Goal: Task Accomplishment & Management: Manage account settings

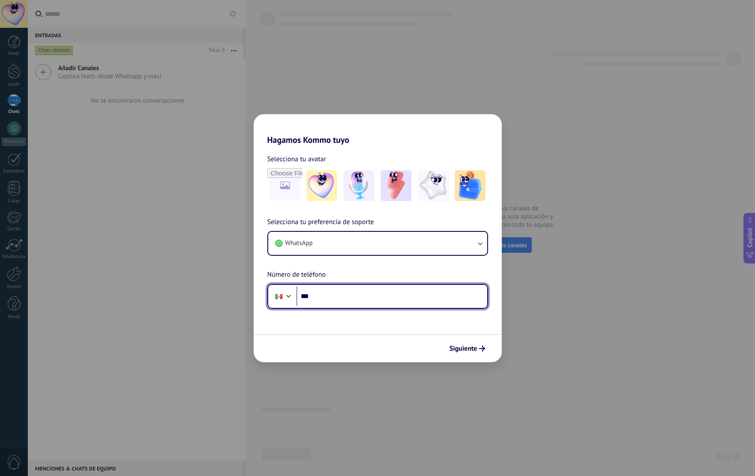
click at [360, 293] on input "***" at bounding box center [391, 296] width 191 height 20
type input "**********"
click at [468, 353] on button "Siguiente" at bounding box center [467, 348] width 43 height 15
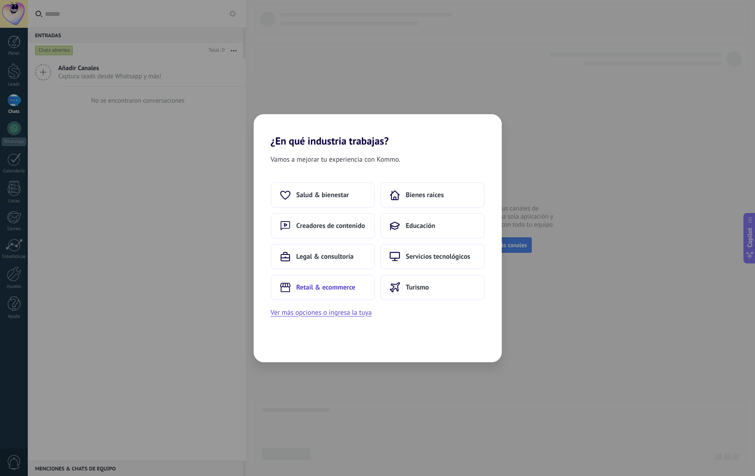
click at [335, 289] on span "Retail & ecommerce" at bounding box center [325, 287] width 59 height 9
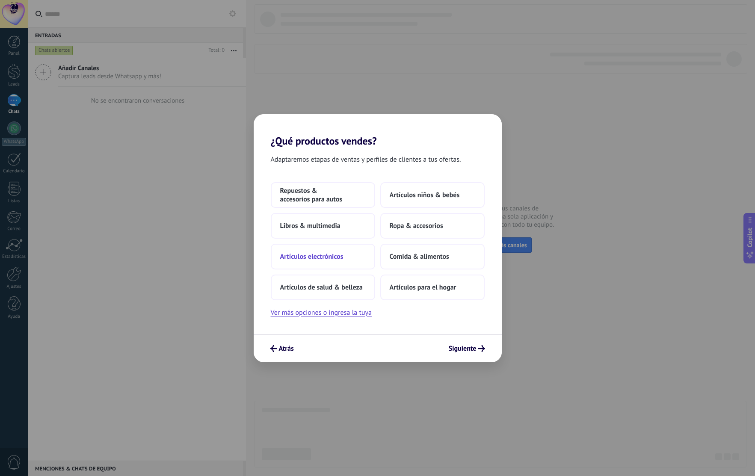
click at [341, 254] on span "Artículos electrónicos" at bounding box center [311, 256] width 63 height 9
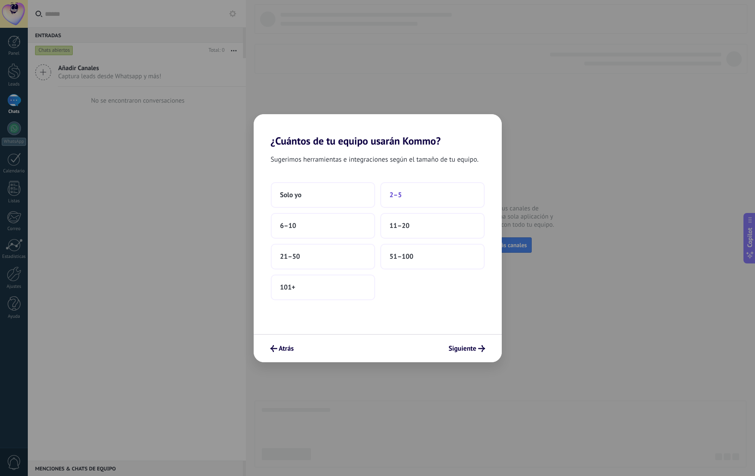
click at [411, 202] on button "2–5" at bounding box center [432, 195] width 104 height 26
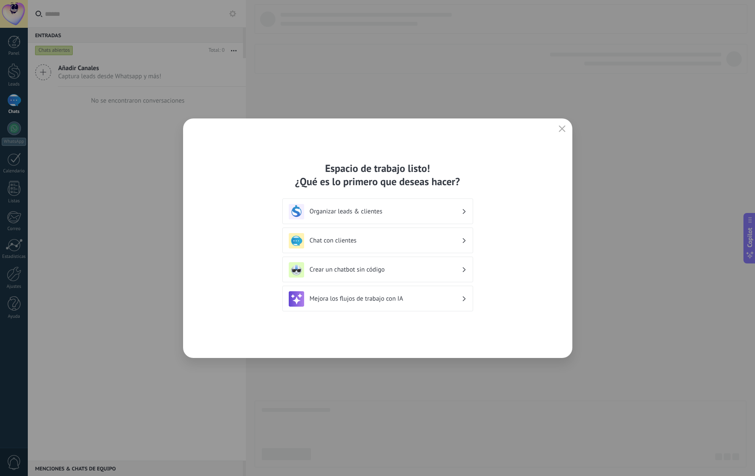
click at [406, 217] on div "Organizar leads & clientes" at bounding box center [378, 211] width 178 height 15
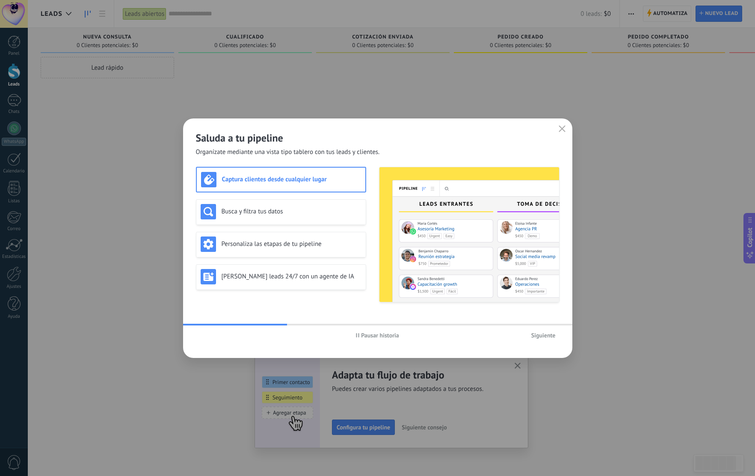
click at [341, 186] on div "Captura clientes desde cualquier lugar" at bounding box center [281, 179] width 160 height 15
click at [544, 332] on span "Siguiente" at bounding box center [543, 335] width 24 height 6
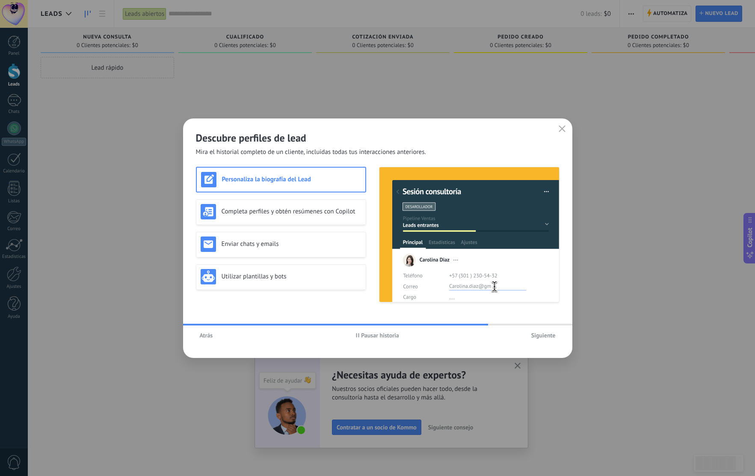
click at [543, 330] on button "Siguiente" at bounding box center [543, 335] width 32 height 13
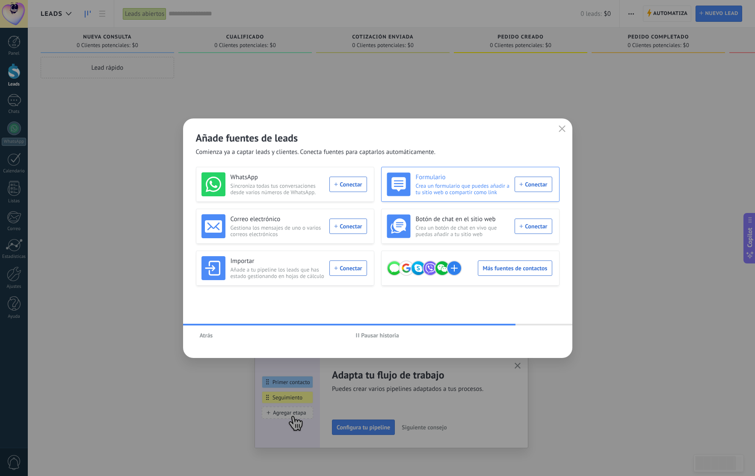
click at [537, 185] on div "Formulario Crea un formulario que puedes añadir a tu sitio web o compartir como…" at bounding box center [469, 184] width 165 height 24
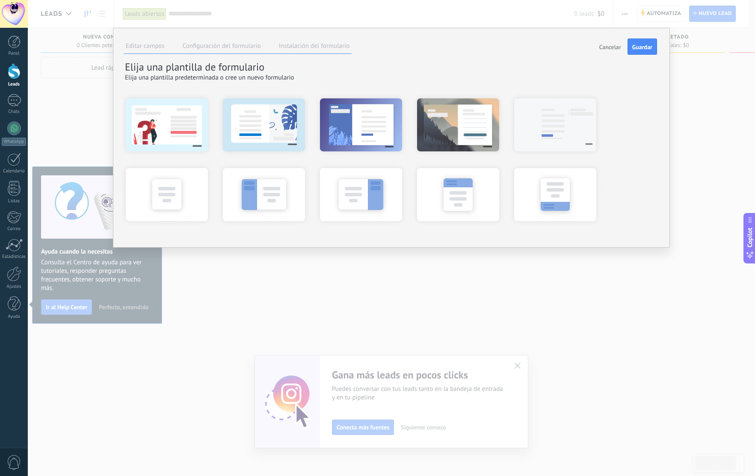
click at [617, 46] on span "Cancelar" at bounding box center [610, 47] width 22 height 6
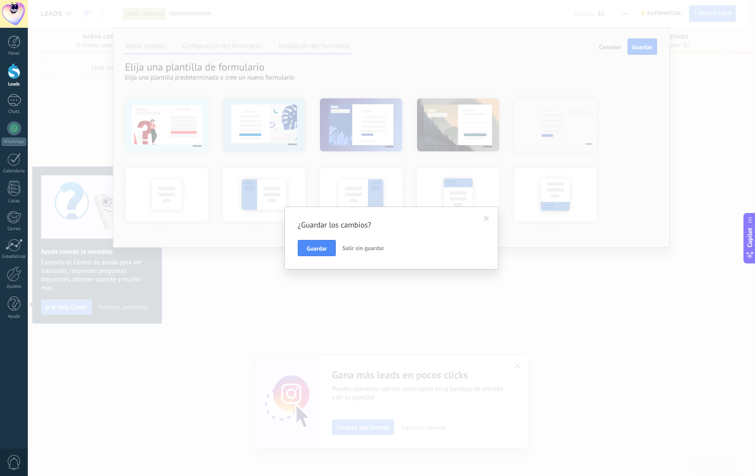
click at [356, 245] on span "Salir sin guardar" at bounding box center [363, 248] width 42 height 8
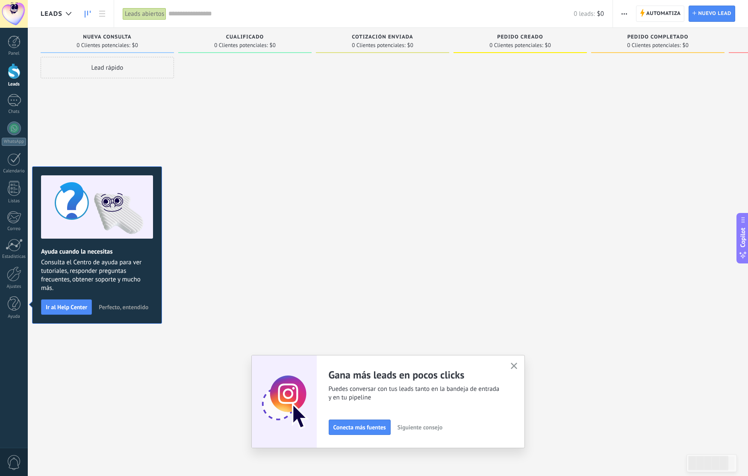
click at [517, 365] on use "button" at bounding box center [514, 366] width 6 height 6
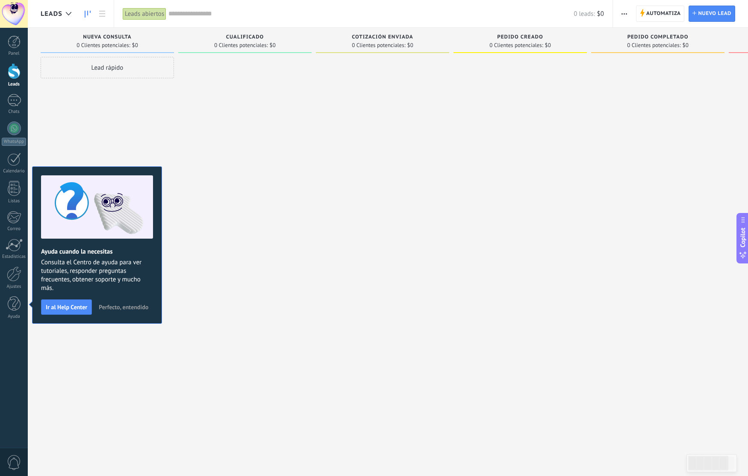
click at [139, 308] on span "Perfecto, entendido" at bounding box center [124, 307] width 50 height 6
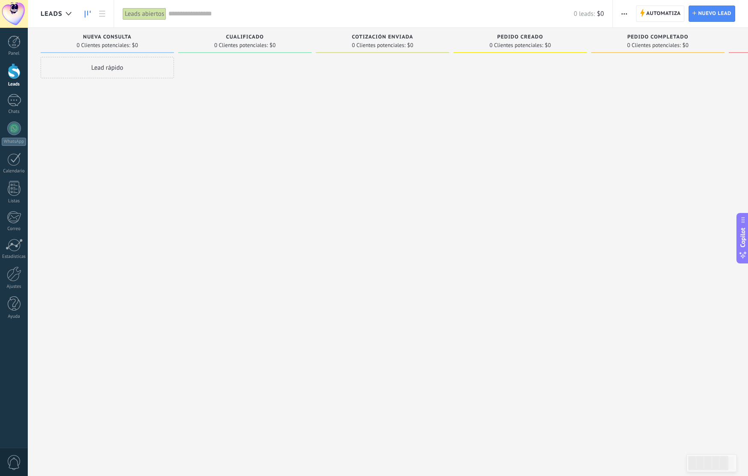
click at [13, 77] on div at bounding box center [14, 71] width 13 height 16
click at [21, 43] on link "Panel" at bounding box center [14, 45] width 28 height 21
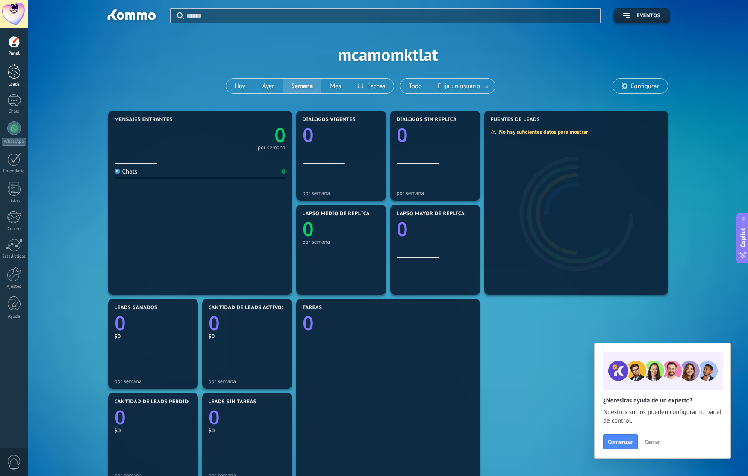
click at [11, 78] on div at bounding box center [14, 71] width 13 height 16
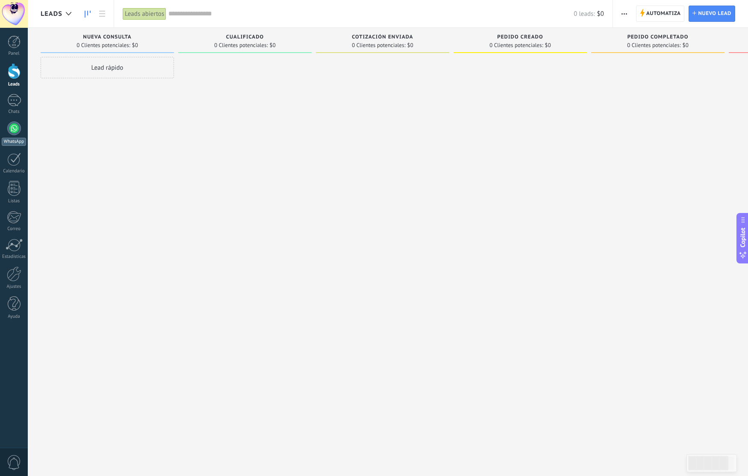
click at [20, 131] on div at bounding box center [14, 128] width 14 height 14
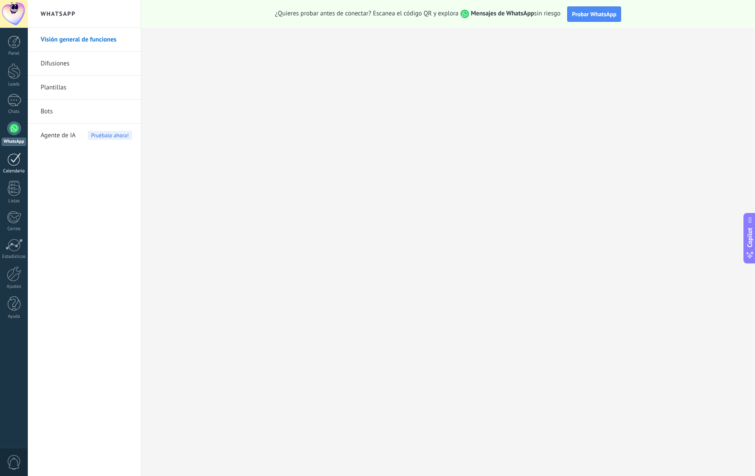
click at [19, 155] on div at bounding box center [14, 159] width 14 height 13
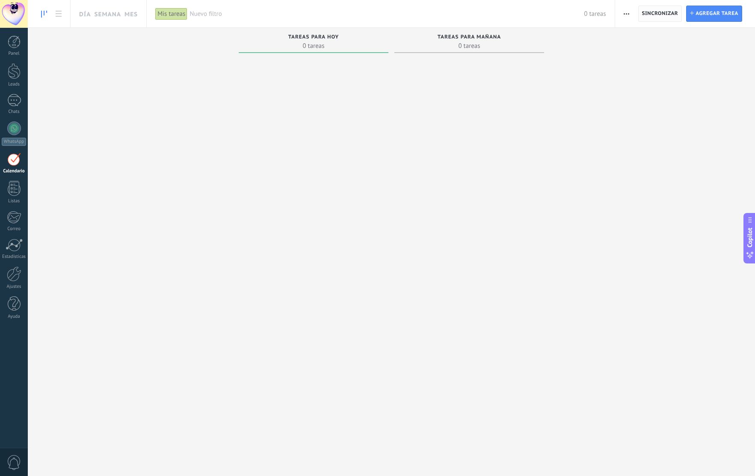
click at [667, 16] on span "Sincronizar" at bounding box center [660, 13] width 36 height 5
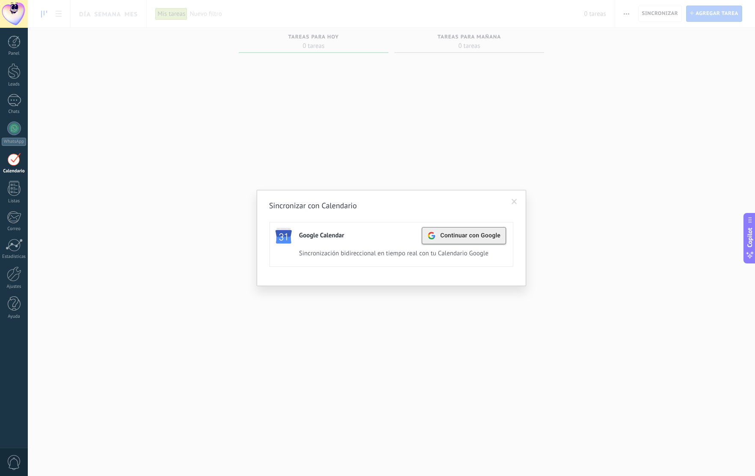
click at [478, 236] on span "Continuar con Google" at bounding box center [470, 235] width 60 height 7
click at [513, 205] on span at bounding box center [514, 202] width 14 height 15
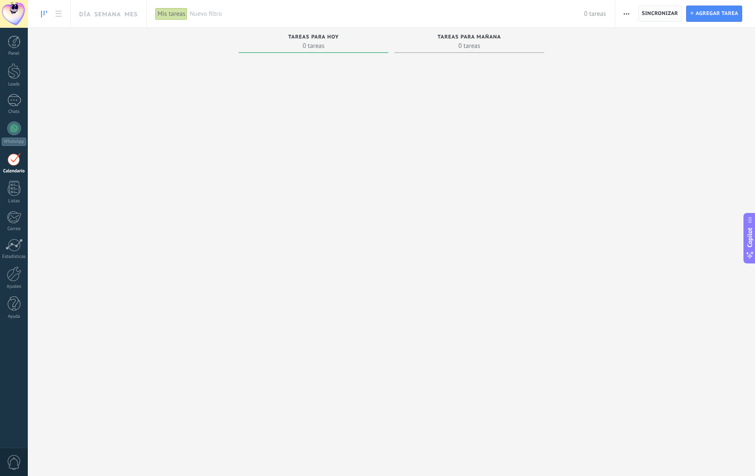
click at [665, 13] on span "Sincronizar" at bounding box center [660, 13] width 36 height 5
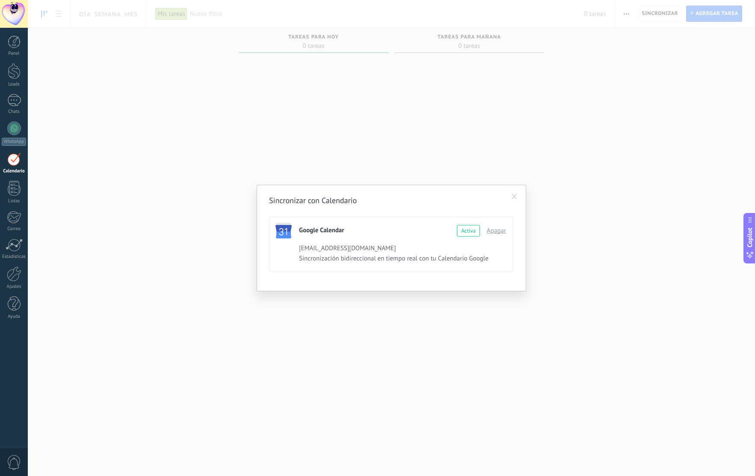
click at [514, 196] on span at bounding box center [514, 197] width 6 height 6
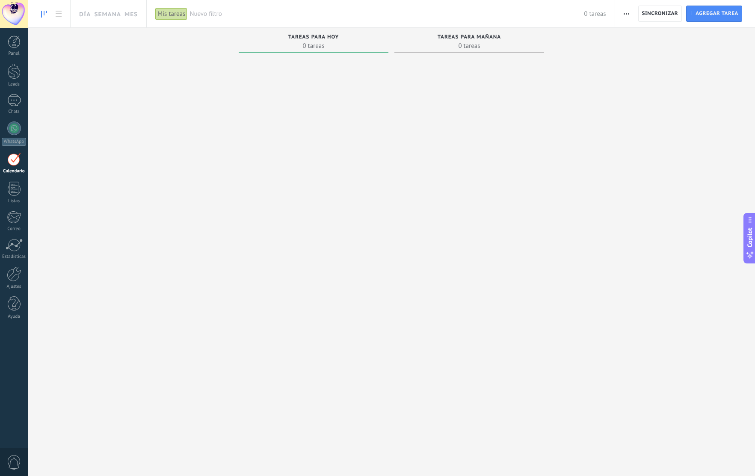
click at [621, 15] on button "button" at bounding box center [626, 14] width 12 height 16
click at [637, 115] on div "Tareas completas 0 tareas Tareas caducadas 0 tareas Tareas para hoy 0 tareas Ta…" at bounding box center [391, 241] width 727 height 427
click at [708, 14] on span "Agregar tarea" at bounding box center [716, 13] width 43 height 15
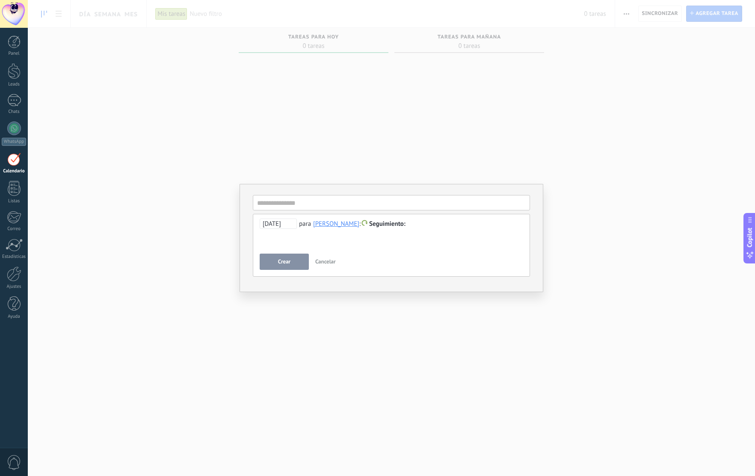
click at [328, 263] on span "Cancelar" at bounding box center [325, 261] width 21 height 7
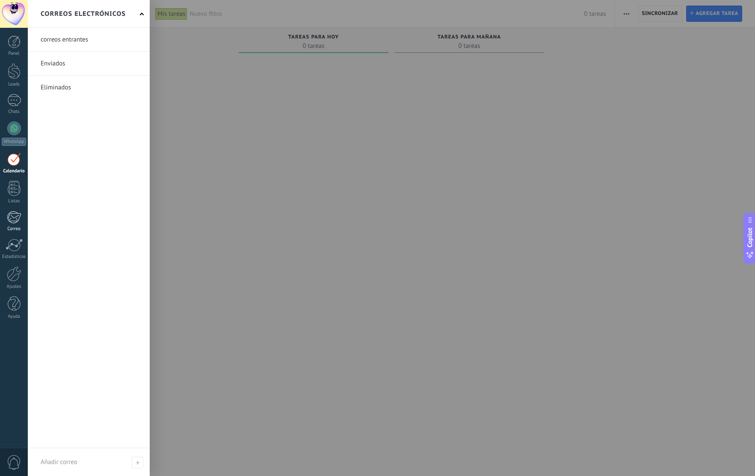
click at [16, 226] on link "Correo" at bounding box center [14, 221] width 28 height 21
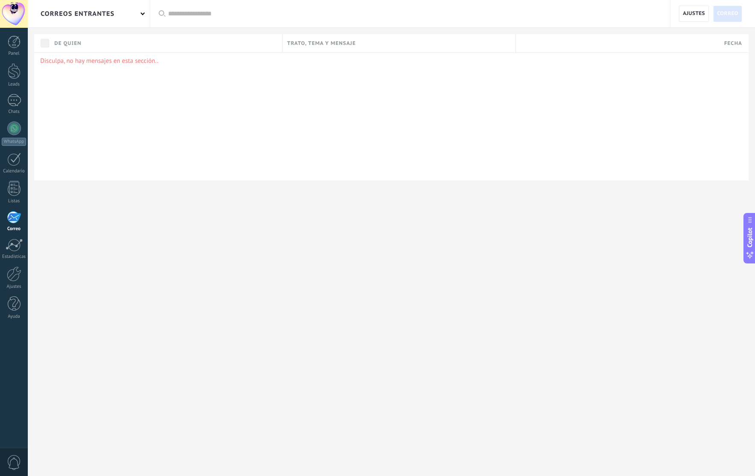
click at [16, 226] on link "Correo" at bounding box center [14, 221] width 28 height 21
click at [142, 9] on div "correos entrantes" at bounding box center [89, 13] width 122 height 27
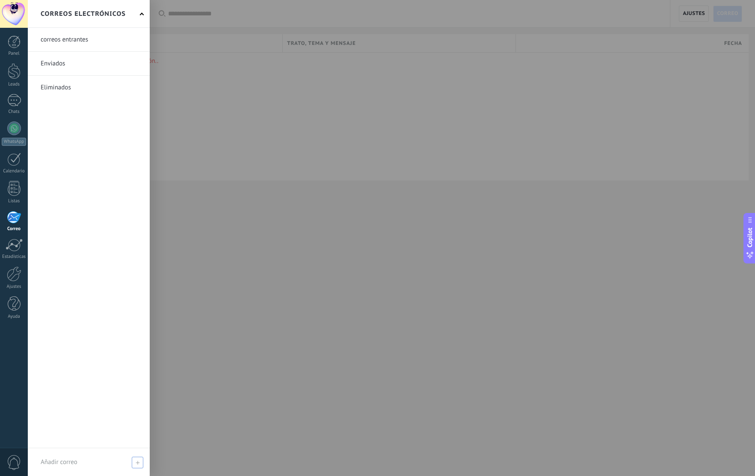
click at [80, 467] on div "Añadir correo" at bounding box center [89, 462] width 122 height 28
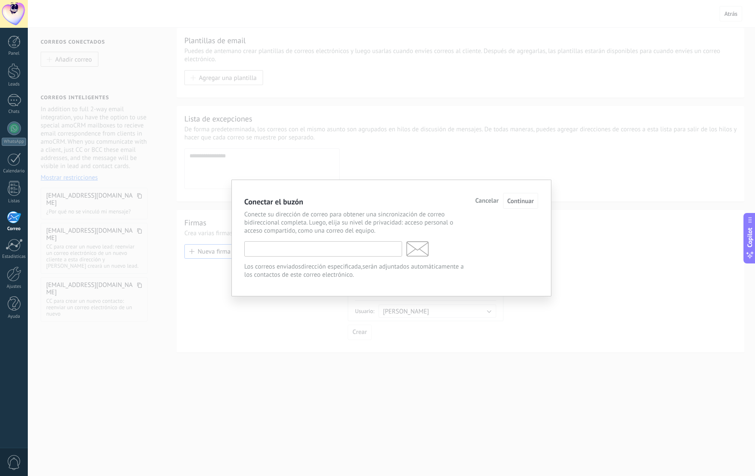
click at [316, 250] on input "text" at bounding box center [323, 248] width 158 height 15
type input "**********"
click at [522, 198] on span "Continuar" at bounding box center [520, 201] width 27 height 8
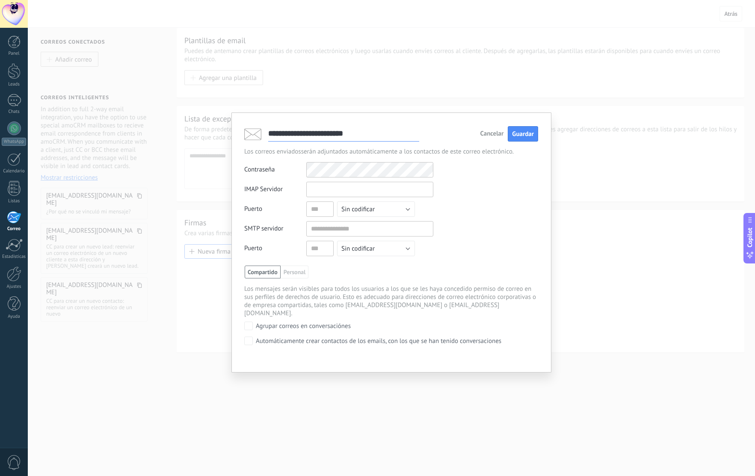
click at [334, 197] on input "text" at bounding box center [369, 189] width 127 height 15
type input "**********"
type input "***"
type input "*"
type input "**********"
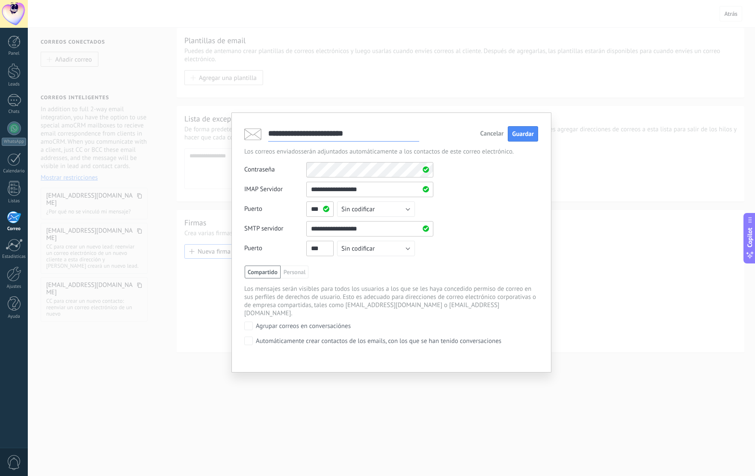
type input "***"
click at [402, 248] on button "Sin codificar" at bounding box center [376, 248] width 78 height 15
click at [370, 269] on li "SSL" at bounding box center [373, 263] width 83 height 15
click at [405, 209] on button "Sin codificar" at bounding box center [376, 208] width 78 height 15
click at [366, 225] on span "SSL" at bounding box center [372, 224] width 80 height 8
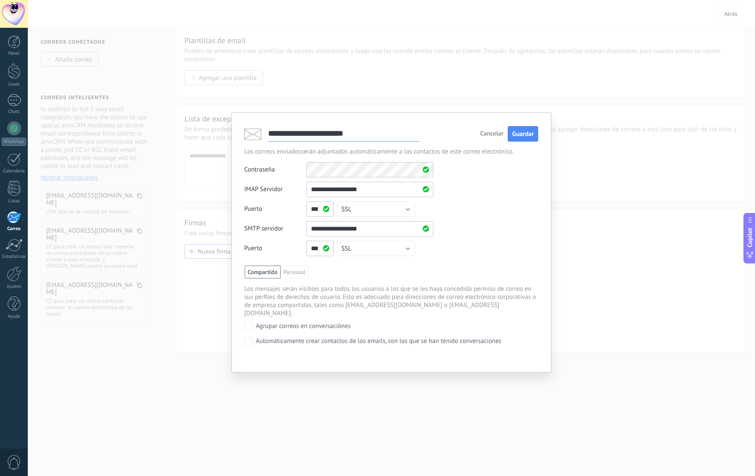
click at [264, 272] on span "Compartido" at bounding box center [263, 272] width 36 height 13
click at [521, 139] on button "Guardar" at bounding box center [523, 134] width 30 height 16
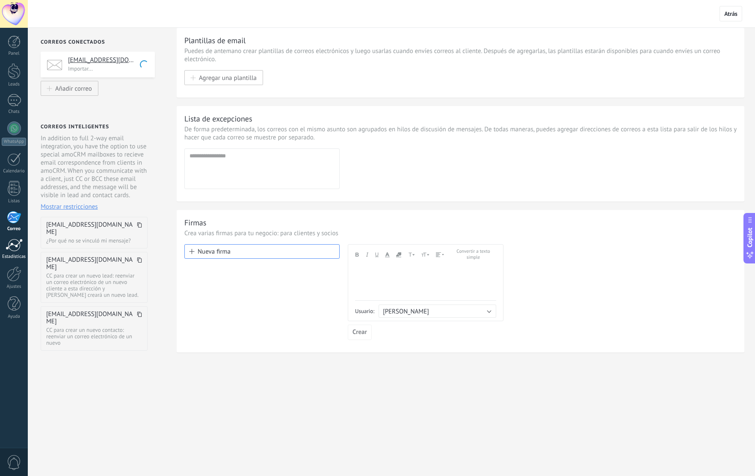
click at [17, 243] on div at bounding box center [14, 245] width 17 height 13
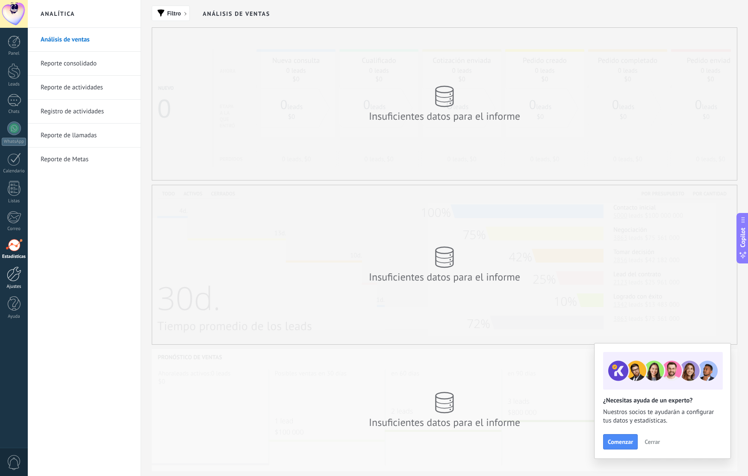
click at [14, 279] on div at bounding box center [14, 273] width 15 height 15
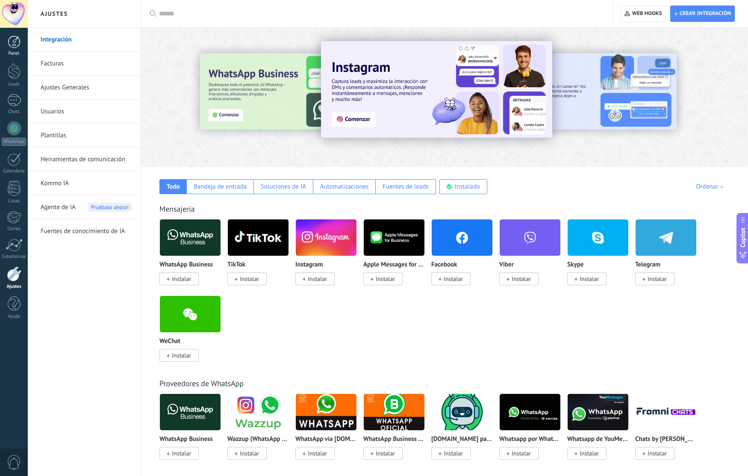
click at [15, 38] on div at bounding box center [14, 41] width 13 height 13
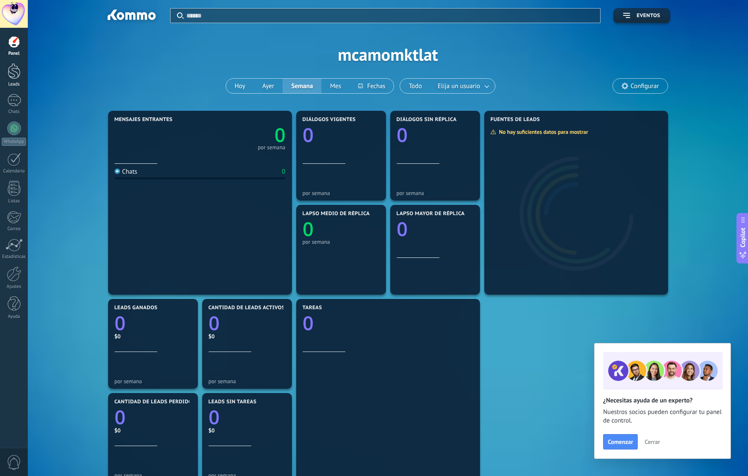
click at [8, 76] on div at bounding box center [14, 71] width 13 height 16
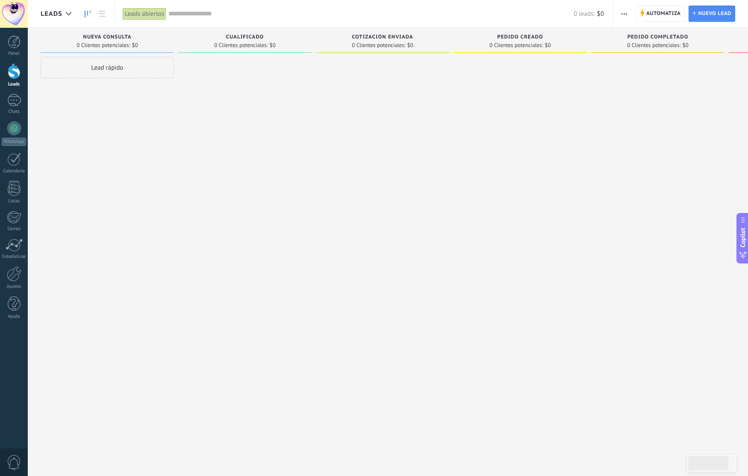
click at [626, 13] on icon "button" at bounding box center [625, 13] width 6 height 1
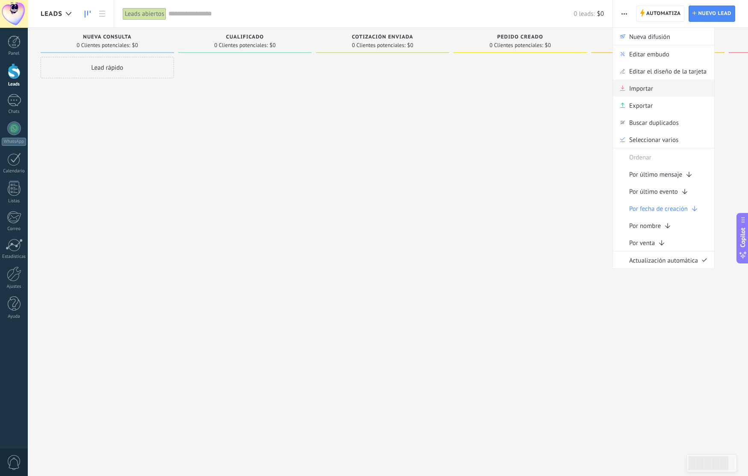
click at [671, 90] on div "Importar" at bounding box center [663, 88] width 101 height 17
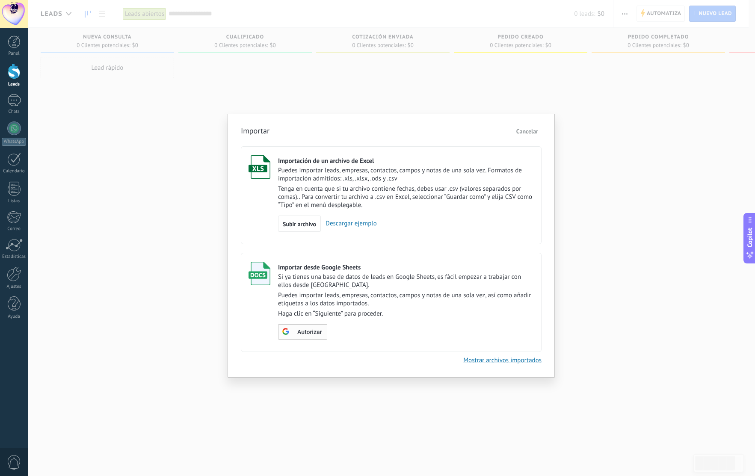
click at [313, 331] on span "Autorizar" at bounding box center [309, 332] width 24 height 6
click at [311, 334] on span "Escoger tabla" at bounding box center [307, 332] width 34 height 6
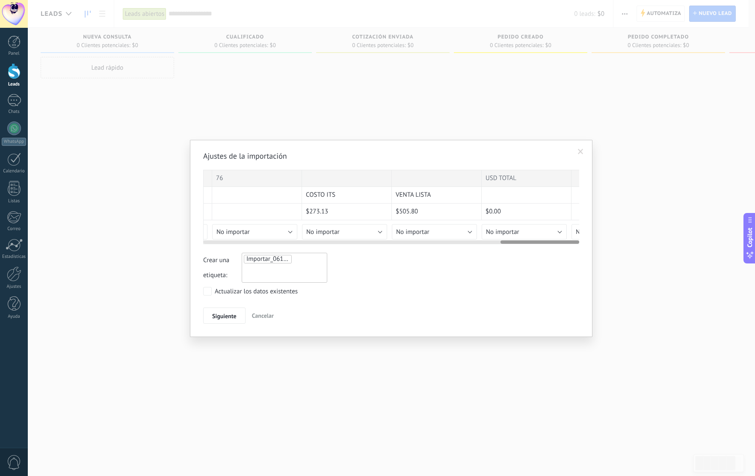
scroll to position [0, 1420]
drag, startPoint x: 262, startPoint y: 242, endPoint x: 571, endPoint y: 176, distance: 316.3
click at [566, 231] on div "3 Inventario HNC ITS Unidades totales 156 Unidades vendidas 80 Stock 76 USD TOT…" at bounding box center [391, 207] width 376 height 74
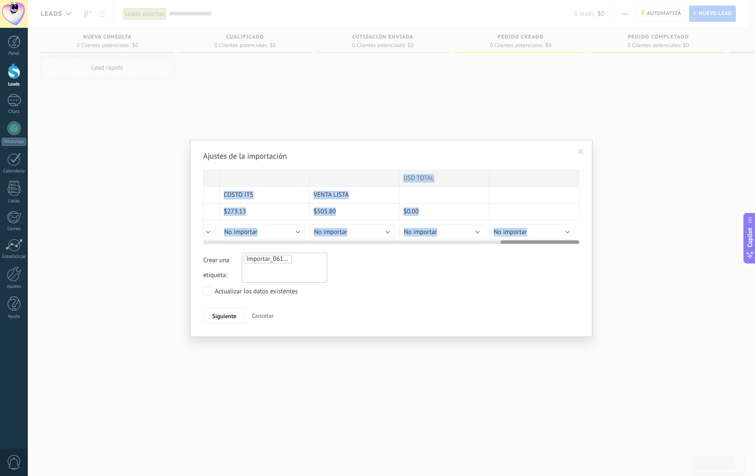
drag, startPoint x: 354, startPoint y: 242, endPoint x: 263, endPoint y: 244, distance: 91.1
click at [263, 244] on div "3 Inventario HNC ITS Unidades totales 156 Unidades vendidas 80 Stock 76 USD TOT…" at bounding box center [391, 207] width 376 height 74
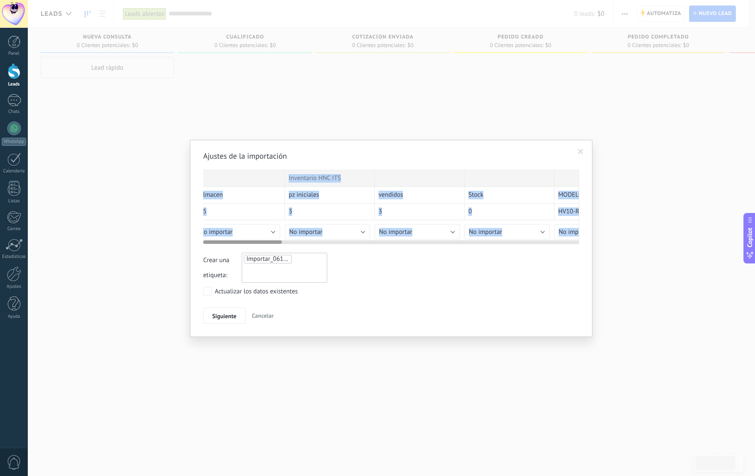
scroll to position [0, 0]
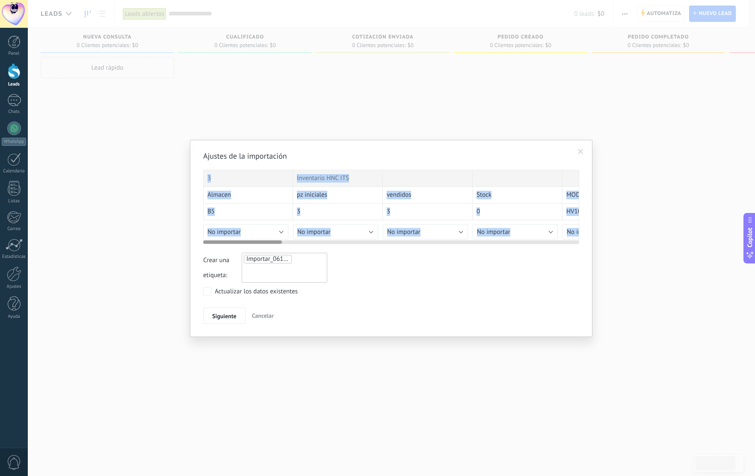
drag, startPoint x: 521, startPoint y: 241, endPoint x: 226, endPoint y: 244, distance: 295.1
click at [215, 242] on div at bounding box center [242, 241] width 79 height 3
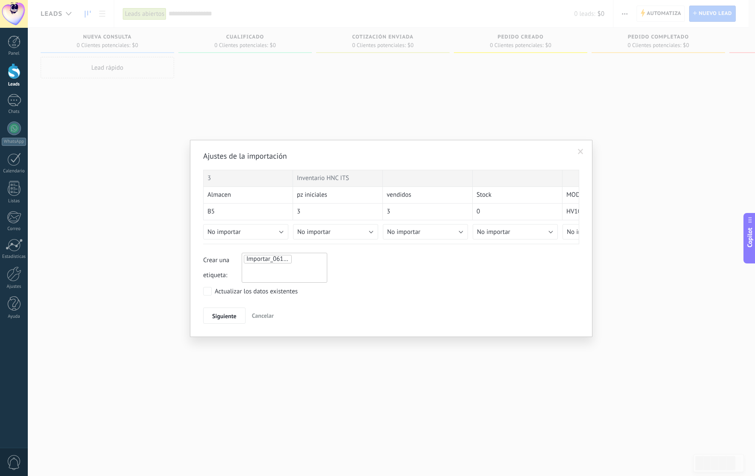
click at [287, 259] on span "Importar_06102025_1904" at bounding box center [281, 259] width 71 height 8
click at [581, 152] on span at bounding box center [581, 152] width 6 height 6
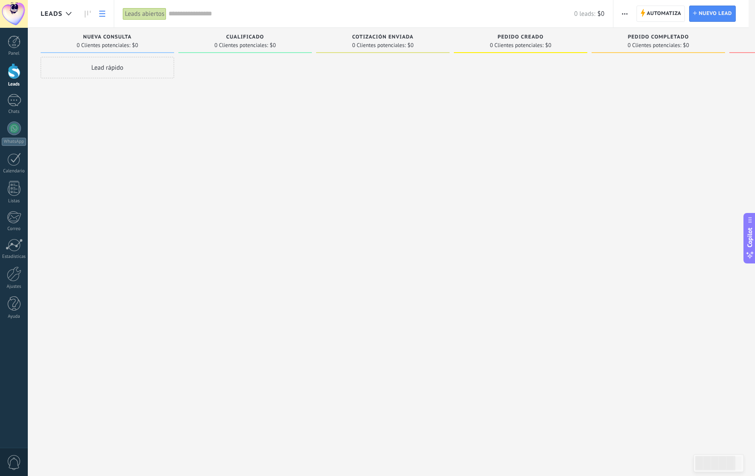
click at [98, 16] on link at bounding box center [102, 14] width 15 height 17
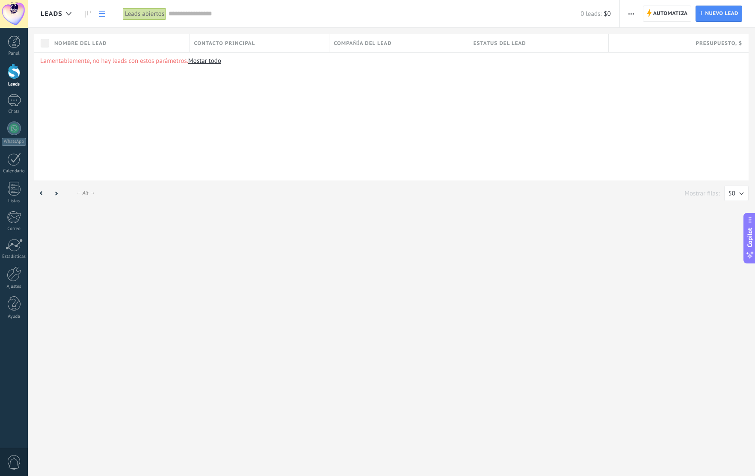
click at [61, 15] on span "Leads" at bounding box center [52, 14] width 22 height 8
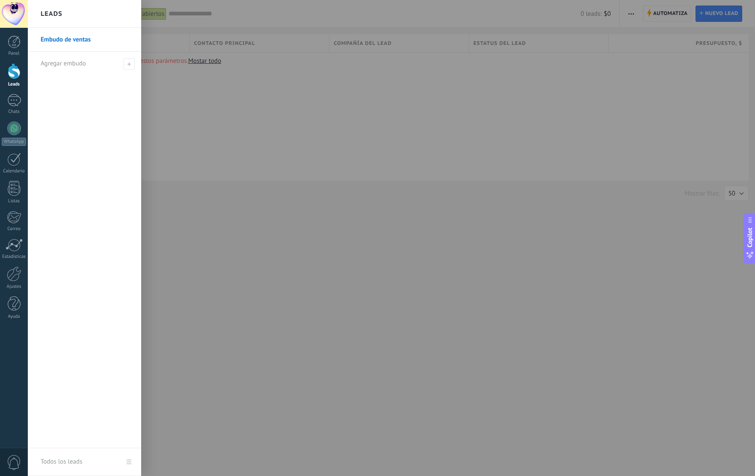
click at [312, 262] on div at bounding box center [405, 238] width 755 height 476
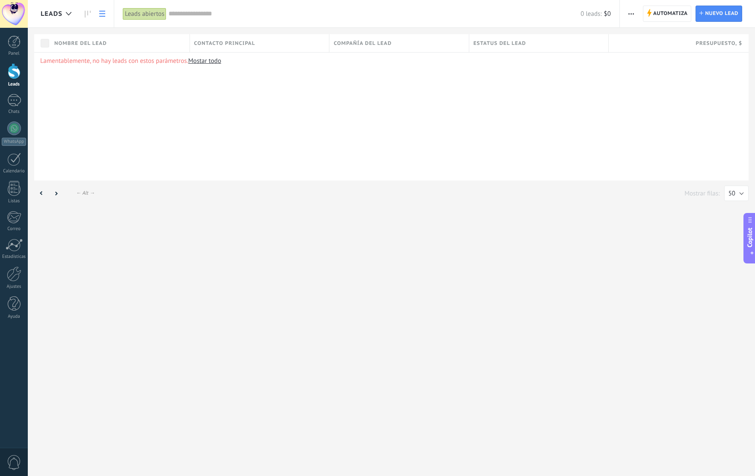
click at [16, 75] on div at bounding box center [14, 71] width 13 height 16
click at [92, 16] on link at bounding box center [87, 14] width 15 height 17
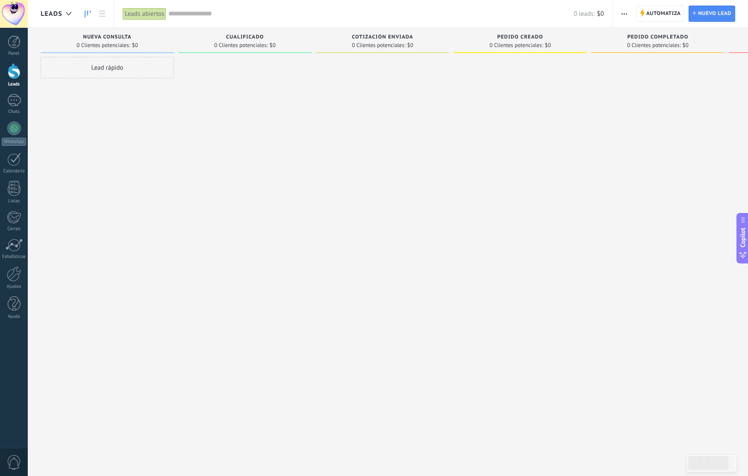
click at [627, 14] on use "button" at bounding box center [625, 13] width 6 height 1
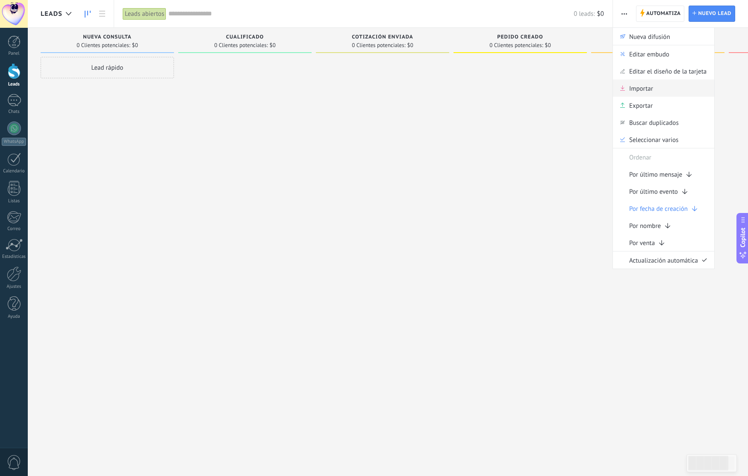
click at [653, 93] on div "Importar" at bounding box center [663, 88] width 101 height 17
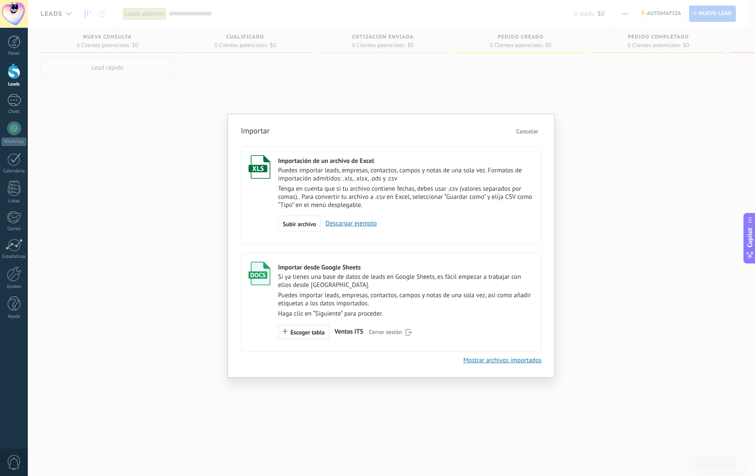
click at [311, 334] on span "Escoger tabla" at bounding box center [307, 332] width 34 height 6
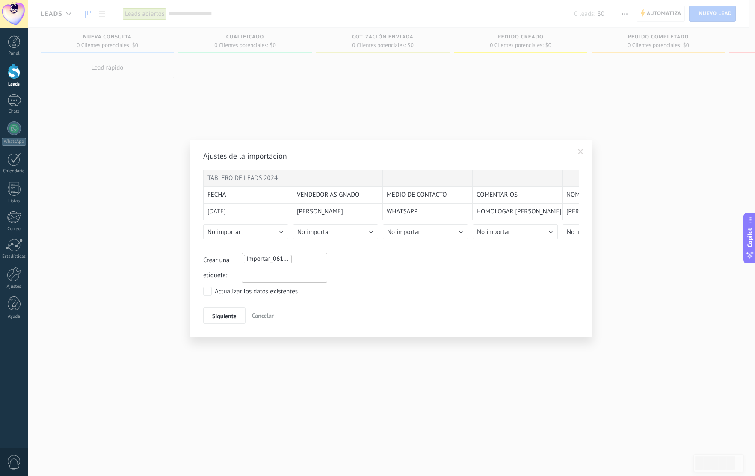
click at [580, 152] on span at bounding box center [581, 152] width 6 height 6
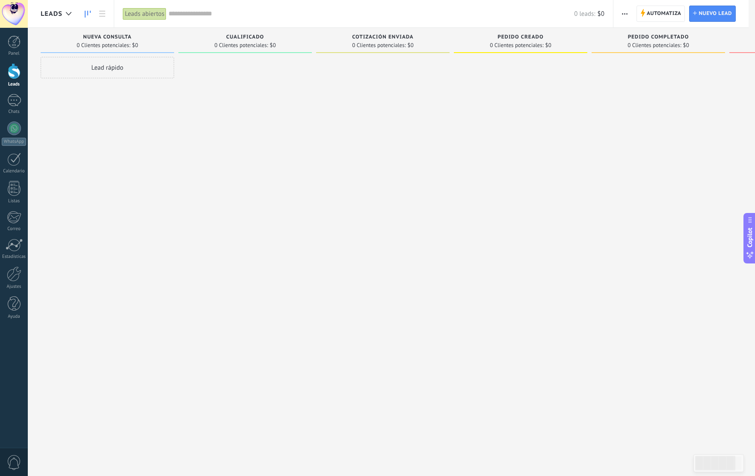
click at [626, 18] on span "button" at bounding box center [625, 14] width 6 height 16
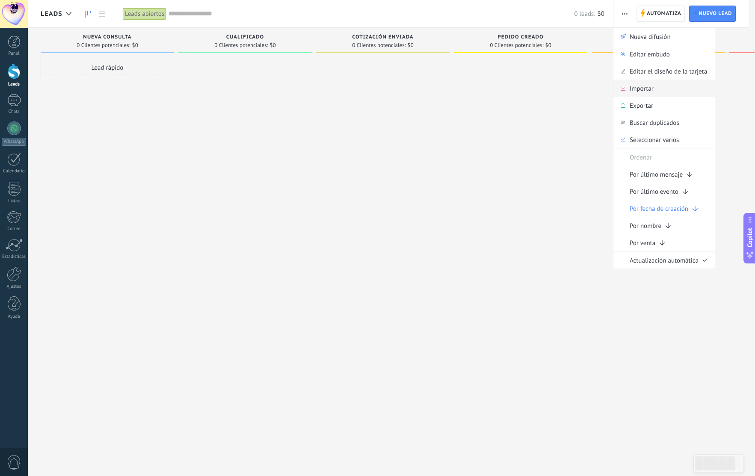
click at [650, 86] on span "Importar" at bounding box center [641, 88] width 24 height 17
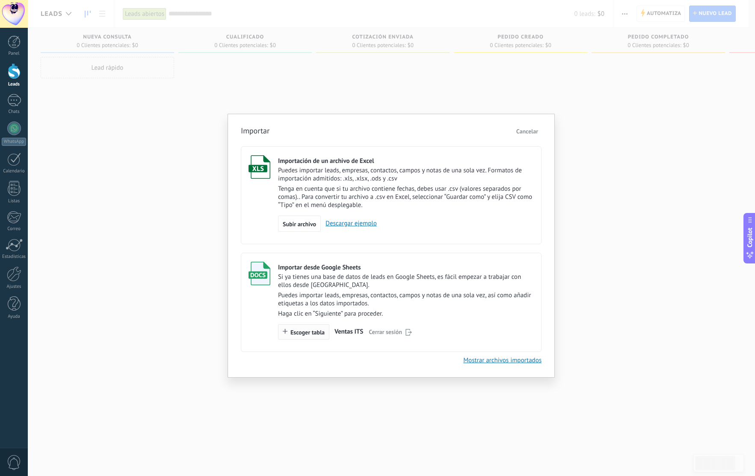
click at [312, 332] on span "Escoger tabla" at bounding box center [307, 332] width 34 height 6
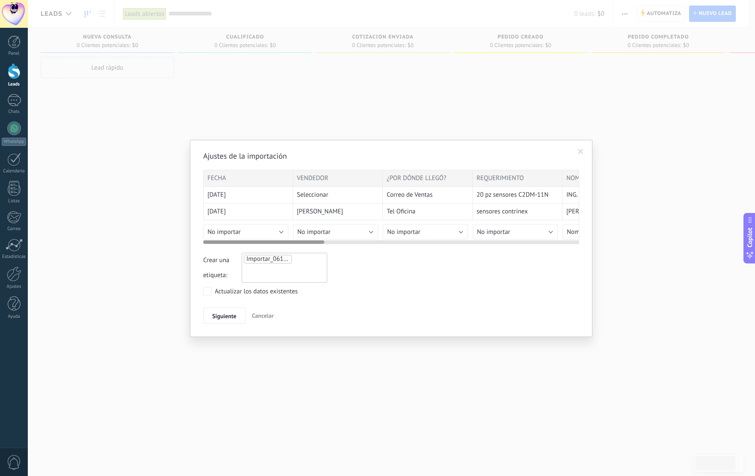
click at [282, 232] on button "No importar" at bounding box center [245, 231] width 85 height 15
click at [268, 290] on span "Fecha de Creación" at bounding box center [247, 293] width 87 height 8
click at [368, 231] on button "No importar" at bounding box center [335, 231] width 85 height 15
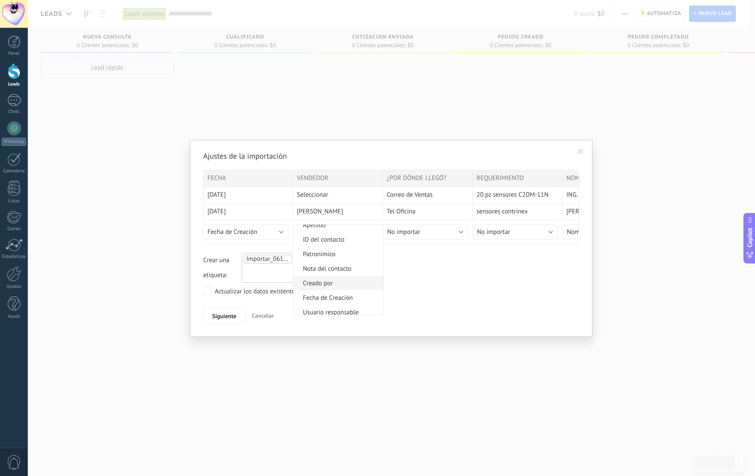
scroll to position [125, 0]
click at [357, 266] on span "Usuario responsable" at bounding box center [336, 264] width 87 height 8
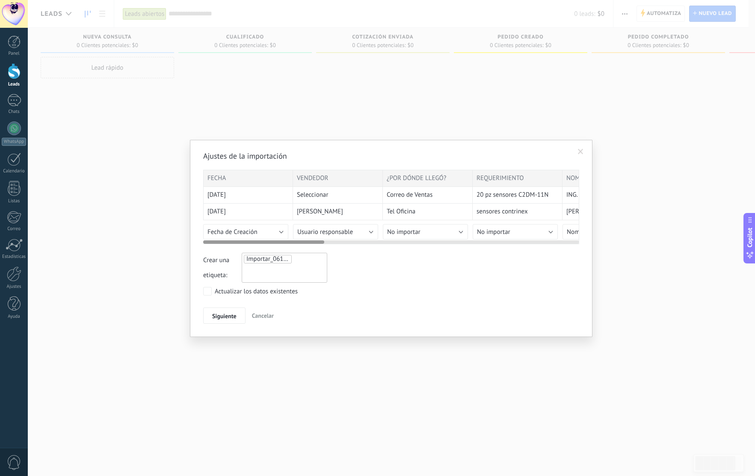
click at [464, 232] on button "No importar" at bounding box center [425, 231] width 85 height 15
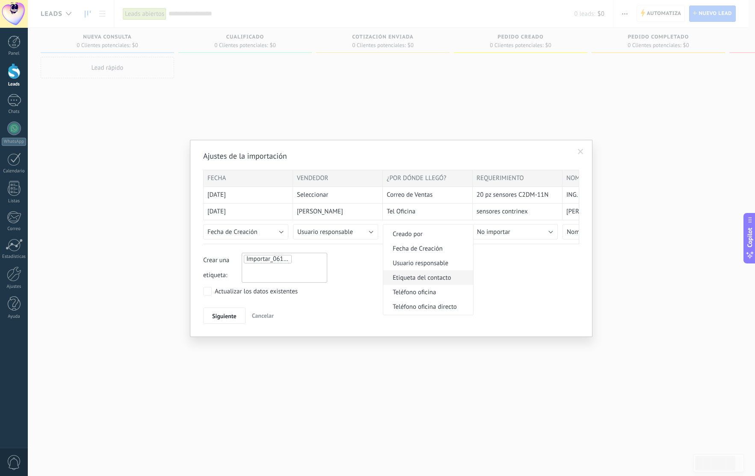
scroll to position [154, 0]
click at [449, 251] on span "Etiqueta del contacto" at bounding box center [426, 250] width 87 height 8
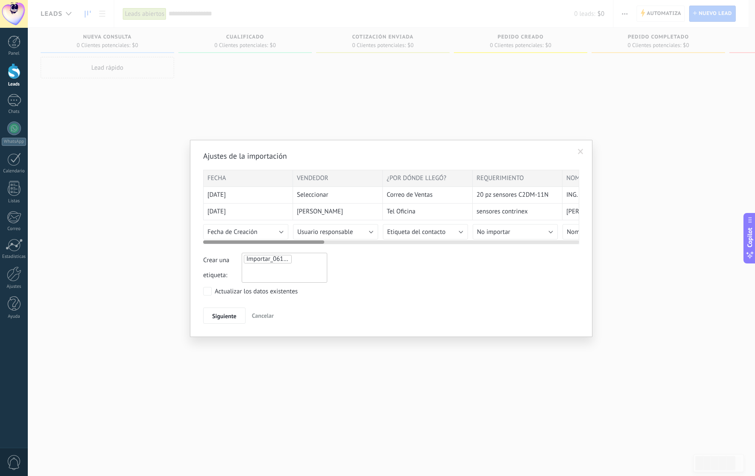
click at [547, 233] on button "No importar" at bounding box center [514, 231] width 85 height 15
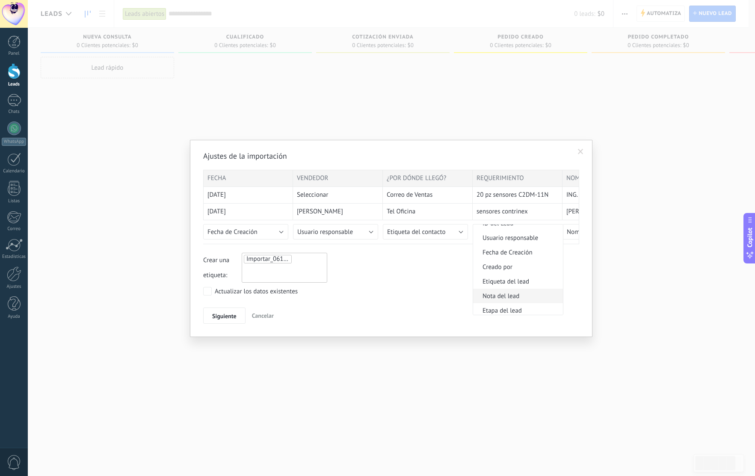
scroll to position [384, 0]
click at [540, 290] on span "Nota del lead" at bounding box center [516, 294] width 87 height 8
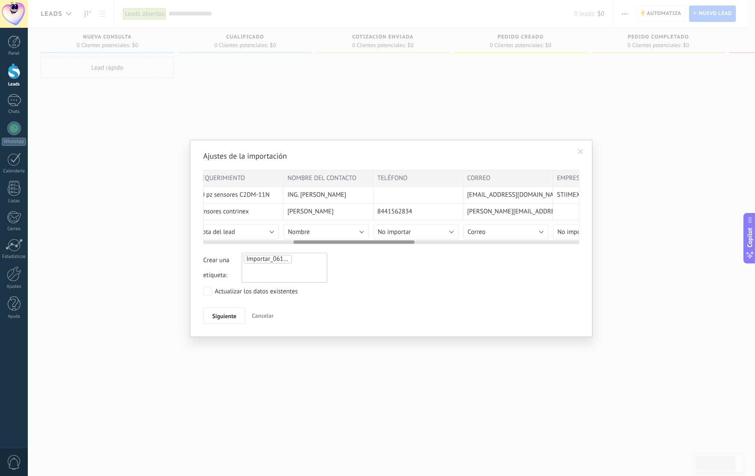
scroll to position [0, 281]
drag, startPoint x: 312, startPoint y: 241, endPoint x: 402, endPoint y: 242, distance: 90.2
click at [402, 242] on div at bounding box center [353, 241] width 121 height 3
click at [357, 231] on button "Nombre" at bounding box center [323, 231] width 85 height 15
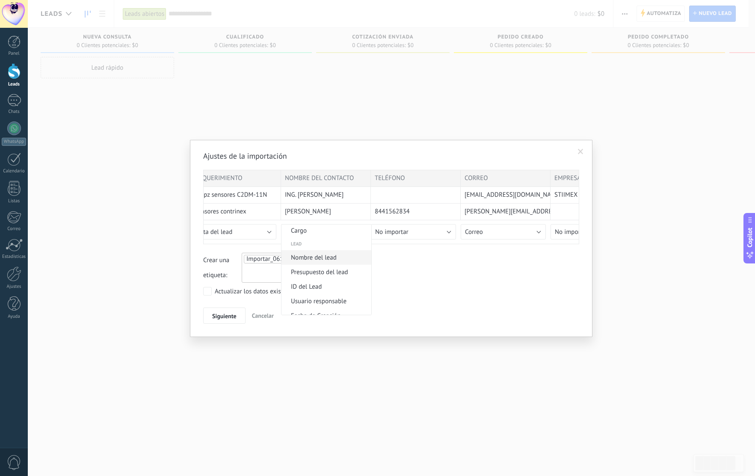
click at [336, 256] on span "Nombre del lead" at bounding box center [324, 258] width 87 height 8
click at [449, 235] on button "No importar" at bounding box center [413, 231] width 85 height 15
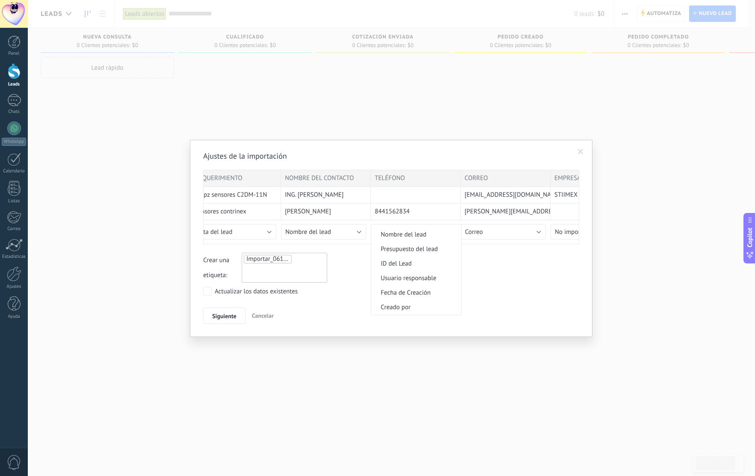
scroll to position [0, 0]
click at [349, 254] on div at bounding box center [377, 238] width 755 height 476
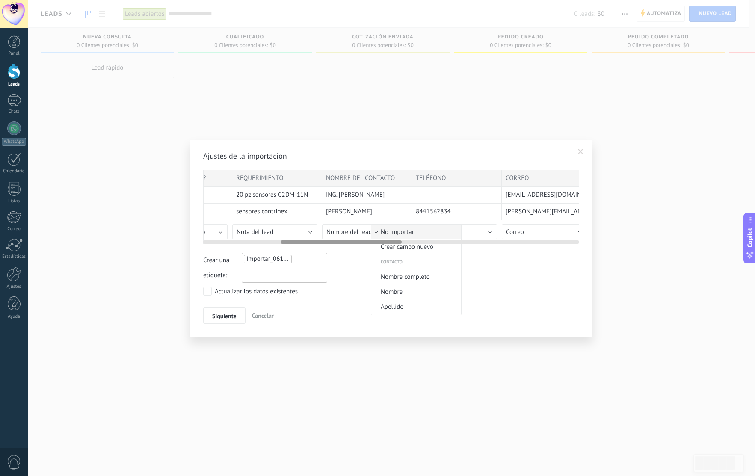
scroll to position [0, 243]
drag, startPoint x: 343, startPoint y: 241, endPoint x: 333, endPoint y: 243, distance: 10.2
click at [333, 243] on div at bounding box center [342, 241] width 121 height 3
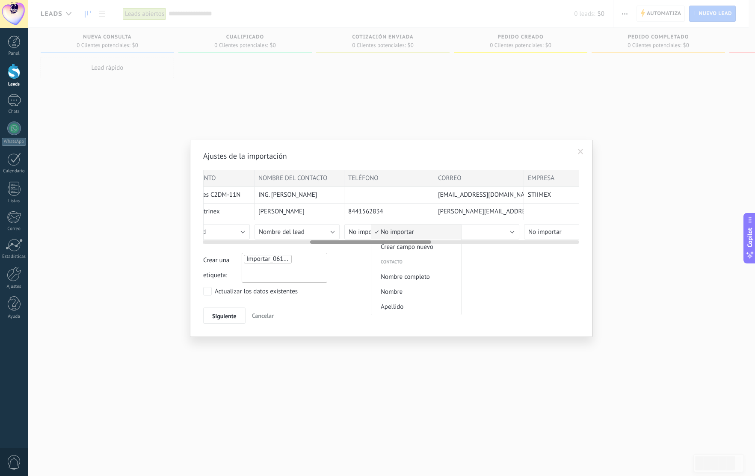
scroll to position [0, 340]
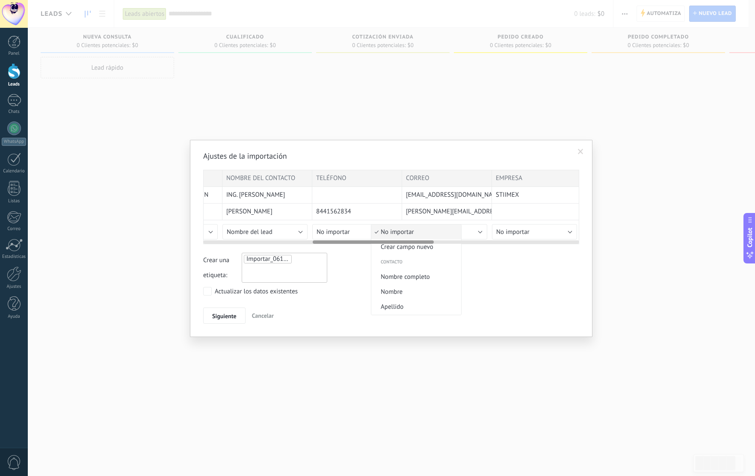
drag, startPoint x: 331, startPoint y: 242, endPoint x: 362, endPoint y: 244, distance: 30.8
click at [362, 244] on div "FECHA VENDEDOR ¿POR DÓNDE LLEGÓ? REQUERIMIENTO NOMBRE DEL CONTACTO TELÉFONO COR…" at bounding box center [391, 207] width 376 height 74
click at [391, 233] on button "No importar" at bounding box center [354, 231] width 85 height 15
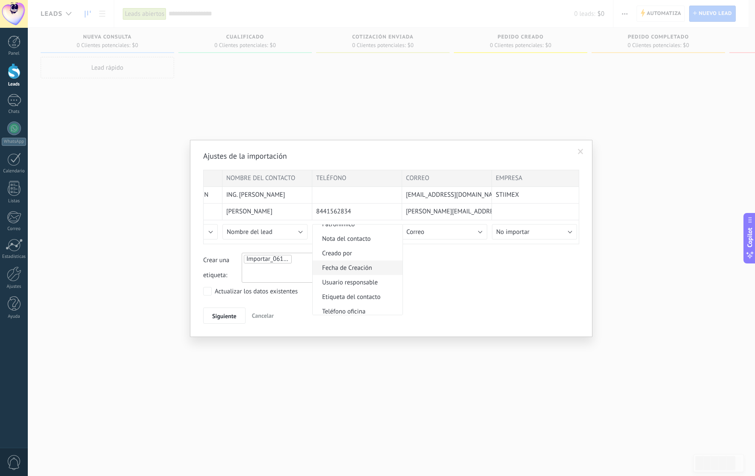
scroll to position [167, 0]
click at [372, 278] on span "Teléfono celular" at bounding box center [356, 281] width 87 height 8
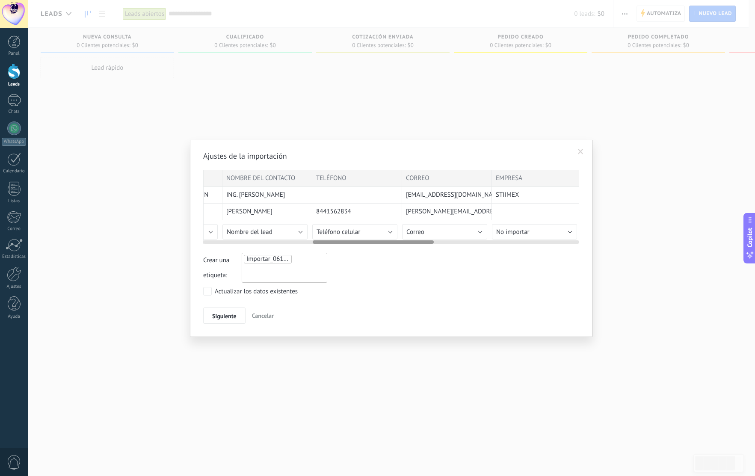
click at [300, 232] on button "Nombre del lead" at bounding box center [264, 231] width 85 height 15
click at [266, 275] on span "Nombre completo" at bounding box center [266, 273] width 87 height 8
click at [480, 229] on button "Correo" at bounding box center [444, 231] width 85 height 15
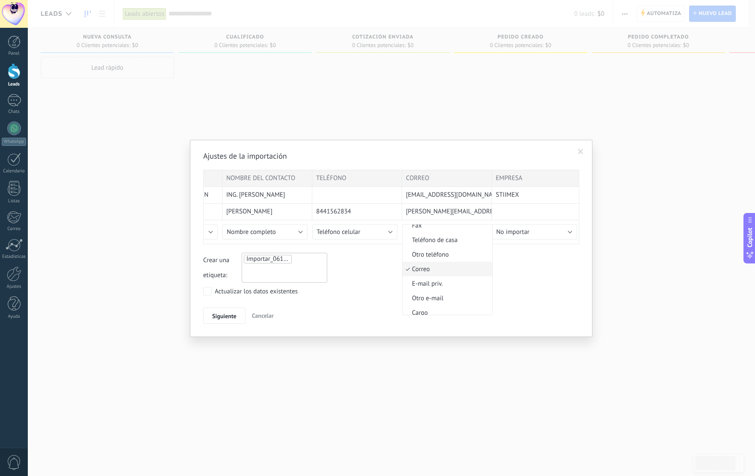
click at [455, 270] on span "Correo" at bounding box center [445, 269] width 87 height 8
click at [560, 235] on button "No importar" at bounding box center [534, 231] width 85 height 15
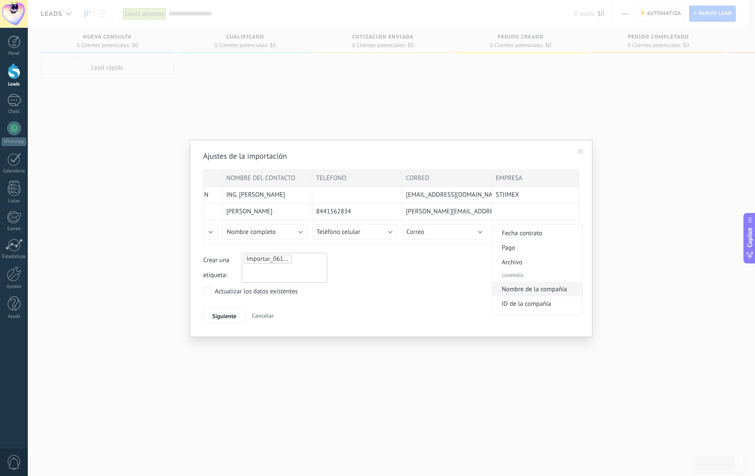
scroll to position [754, 0]
click at [561, 273] on span "Nombre de la compañía" at bounding box center [535, 271] width 87 height 8
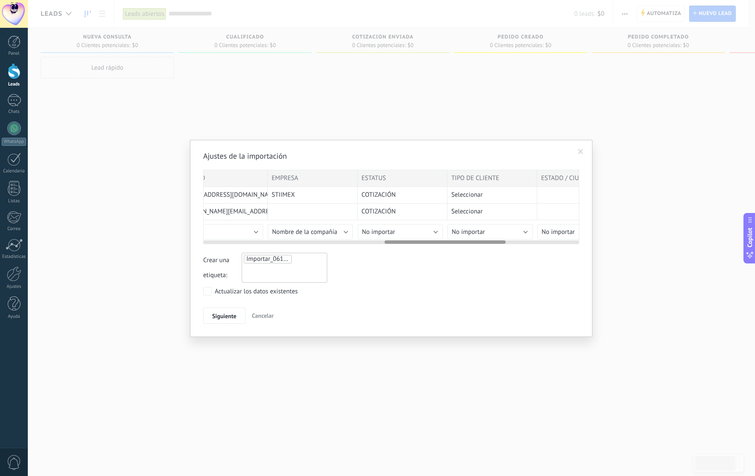
scroll to position [0, 563]
drag, startPoint x: 371, startPoint y: 242, endPoint x: 439, endPoint y: 245, distance: 68.5
click at [439, 245] on div "Ajustes de la importación FECHA VENDEDOR ¿POR DÓNDE LLEGÓ? REQUERIMIENTO NOMBRE…" at bounding box center [391, 237] width 376 height 173
click at [437, 227] on button "No importar" at bounding box center [401, 231] width 85 height 15
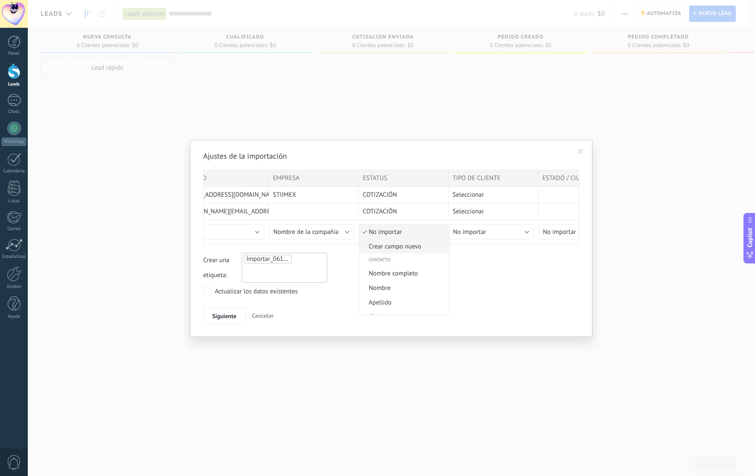
click at [431, 250] on span "Crear campo nuevo" at bounding box center [402, 246] width 87 height 8
click at [435, 253] on button "Lead" at bounding box center [402, 252] width 86 height 15
click at [402, 265] on span "Lead" at bounding box center [398, 267] width 88 height 8
click at [407, 295] on input "text" at bounding box center [402, 293] width 86 height 15
type input "******"
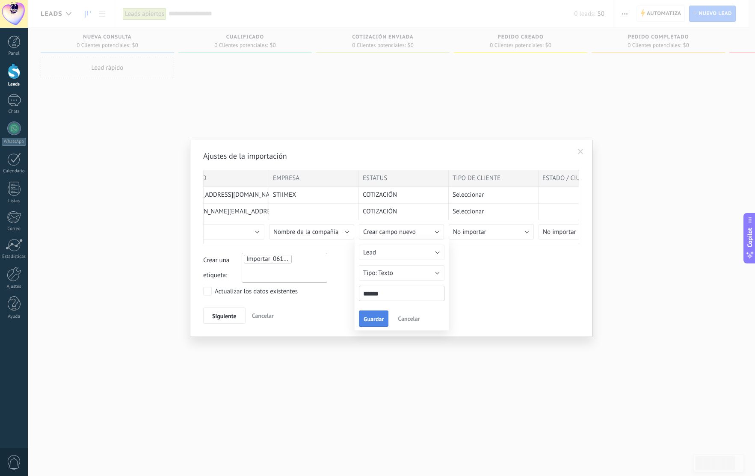
click at [378, 322] on span "Guardar" at bounding box center [373, 319] width 20 height 6
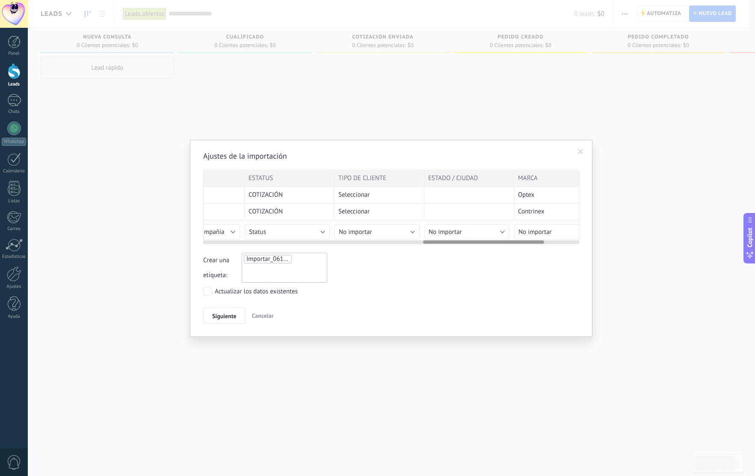
drag, startPoint x: 489, startPoint y: 243, endPoint x: 518, endPoint y: 233, distance: 30.6
click at [524, 233] on div "FECHA VENDEDOR ¿POR DÓNDE LLEGÓ? REQUERIMIENTO NOMBRE DEL CONTACTO TELÉFONO COR…" at bounding box center [391, 207] width 376 height 74
click at [505, 230] on button "No importar" at bounding box center [470, 231] width 85 height 15
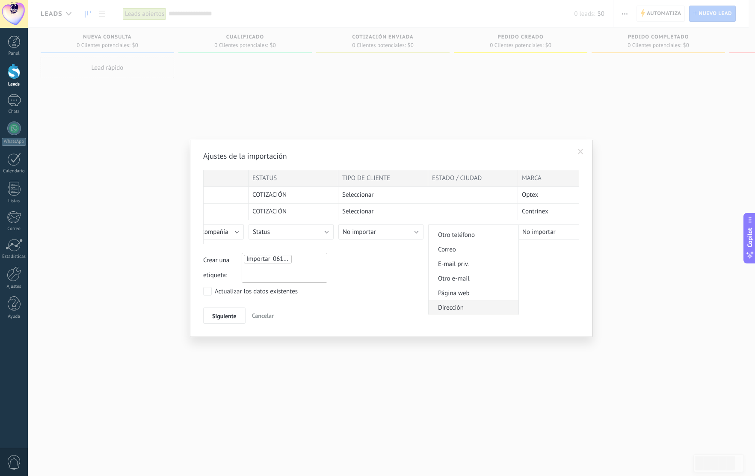
click at [462, 305] on span "Dirección" at bounding box center [471, 308] width 87 height 8
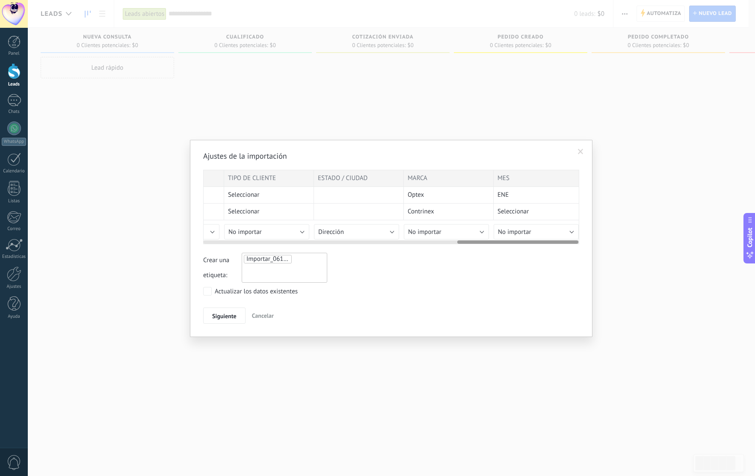
scroll to position [0, 791]
drag, startPoint x: 529, startPoint y: 242, endPoint x: 566, endPoint y: 241, distance: 36.8
click at [566, 241] on div at bounding box center [517, 241] width 121 height 3
click at [479, 231] on button "No importar" at bounding box center [441, 231] width 85 height 15
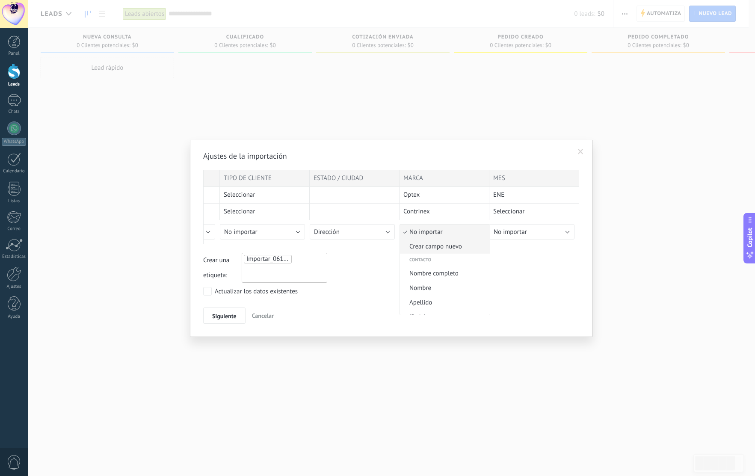
click at [451, 247] on span "Crear campo nuevo" at bounding box center [443, 246] width 87 height 8
type input "*****"
click at [410, 318] on span "Guardar" at bounding box center [414, 319] width 20 height 6
click at [568, 232] on button "No importar" at bounding box center [531, 231] width 85 height 15
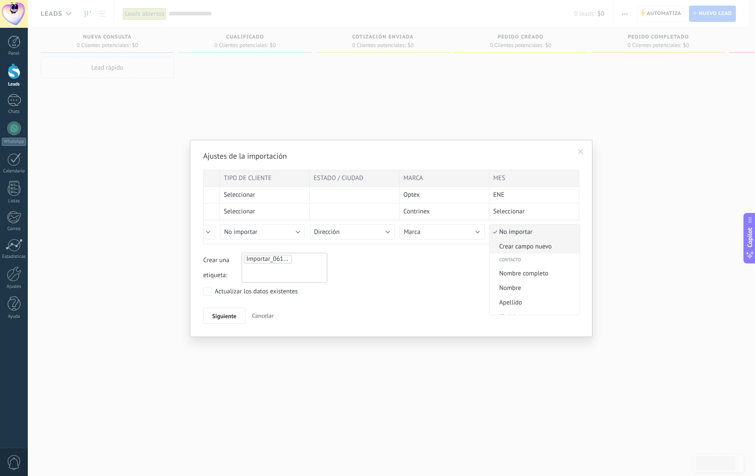
click at [552, 245] on span "Crear campo nuevo" at bounding box center [533, 246] width 87 height 8
type input "***"
click at [509, 322] on span "Guardar" at bounding box center [504, 319] width 20 height 6
click at [555, 237] on div at bounding box center [391, 240] width 376 height 7
click at [567, 233] on button "MES" at bounding box center [531, 231] width 85 height 15
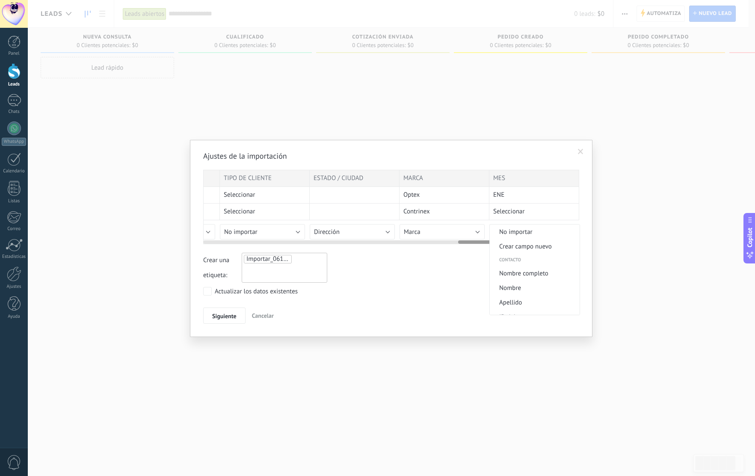
scroll to position [782, 0]
click at [522, 266] on span "MES" at bounding box center [533, 266] width 87 height 8
click at [565, 229] on button "MES" at bounding box center [531, 231] width 85 height 15
click at [428, 268] on div at bounding box center [377, 238] width 755 height 476
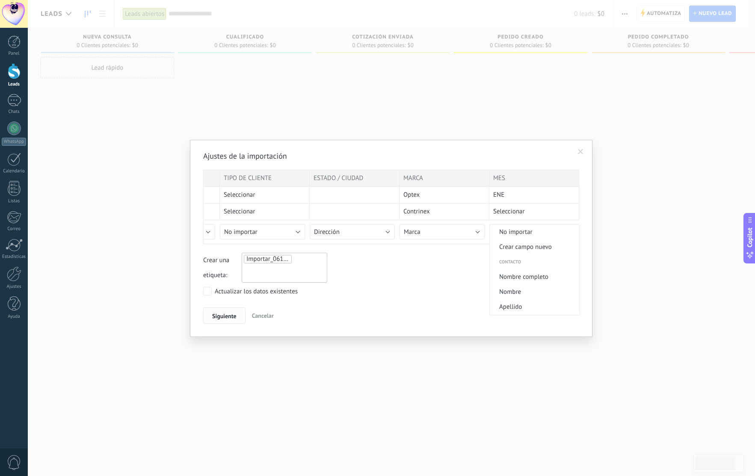
click at [237, 310] on button "Siguiente" at bounding box center [224, 315] width 42 height 16
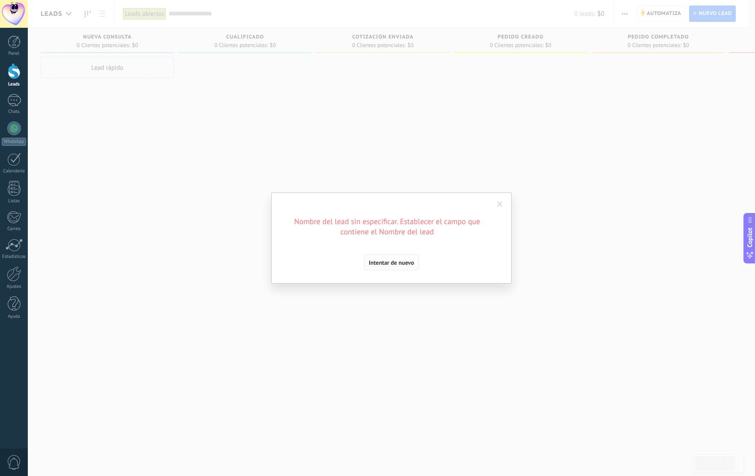
click at [399, 265] on span "Intentar de nuevo" at bounding box center [391, 263] width 45 height 6
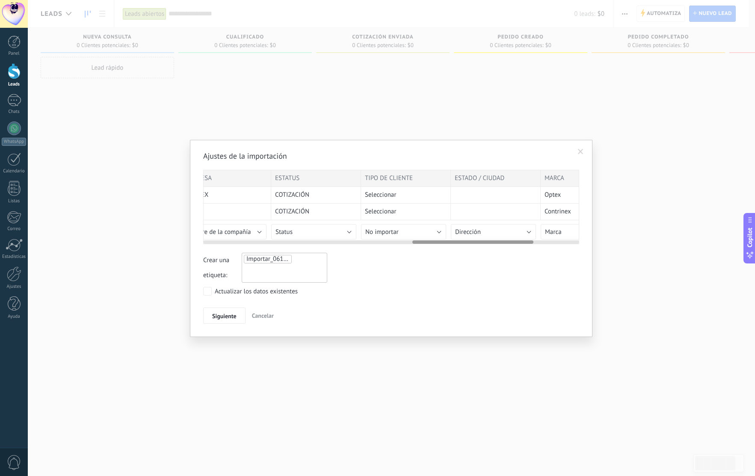
drag, startPoint x: 490, startPoint y: 242, endPoint x: 449, endPoint y: 242, distance: 40.2
click at [449, 242] on div at bounding box center [472, 241] width 121 height 3
click at [443, 232] on button "No importar" at bounding box center [404, 231] width 85 height 15
click at [421, 247] on span "Crear campo nuevo" at bounding box center [406, 246] width 87 height 8
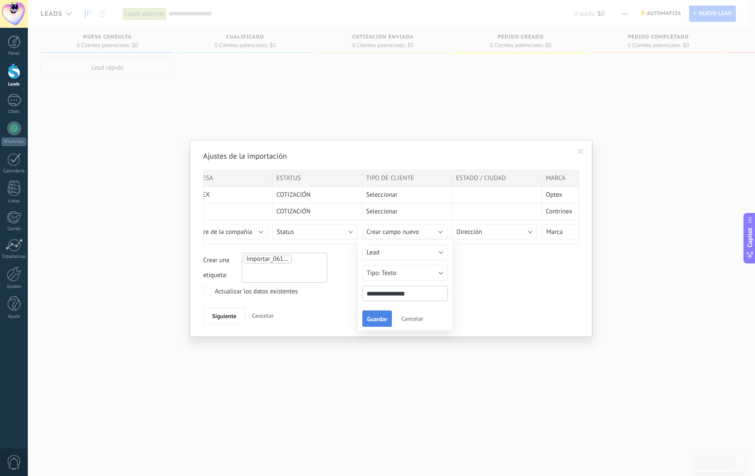
type input "**********"
click at [390, 314] on button "Guardar" at bounding box center [377, 318] width 30 height 16
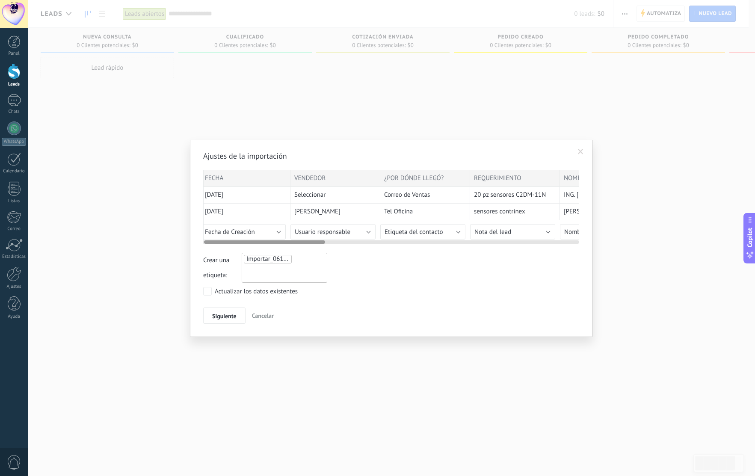
scroll to position [0, 0]
drag, startPoint x: 485, startPoint y: 241, endPoint x: 272, endPoint y: 248, distance: 213.5
click at [272, 248] on div "Ajustes de la importación FECHA VENDEDOR ¿POR DÓNDE LLEGÓ? REQUERIMIENTO NOMBRE…" at bounding box center [391, 237] width 376 height 173
click at [236, 311] on button "Siguiente" at bounding box center [224, 315] width 42 height 16
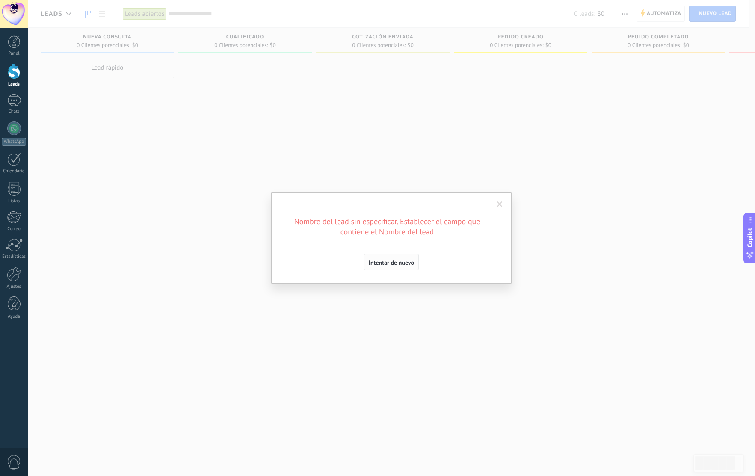
click at [404, 262] on span "Intentar de nuevo" at bounding box center [391, 263] width 45 height 6
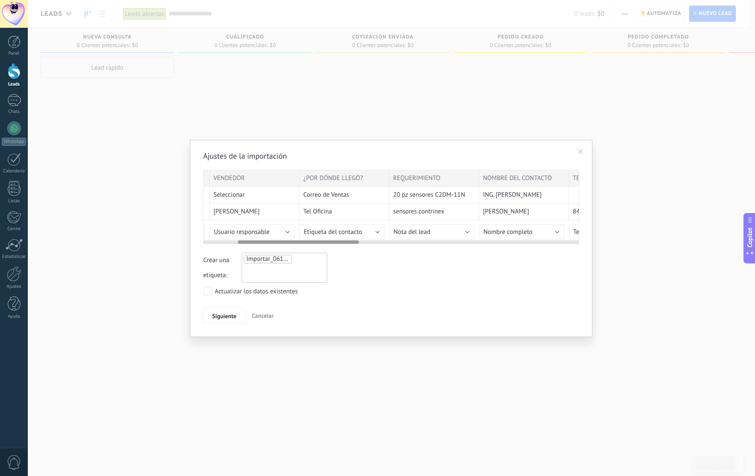
scroll to position [0, 107]
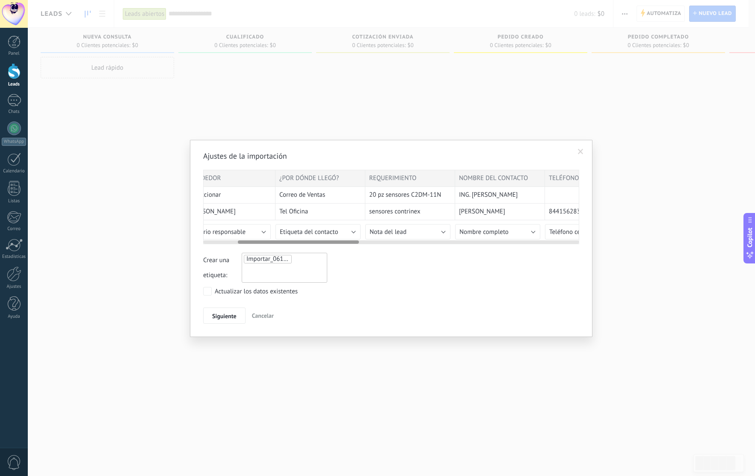
drag, startPoint x: 301, startPoint y: 242, endPoint x: 335, endPoint y: 243, distance: 33.8
click at [335, 243] on div at bounding box center [298, 241] width 121 height 3
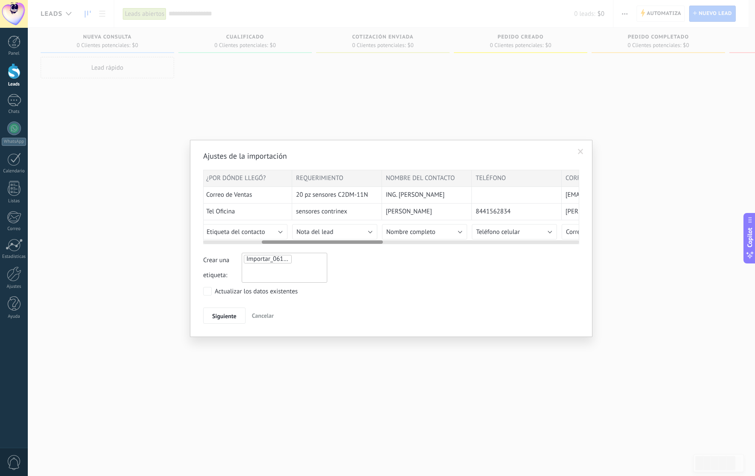
scroll to position [0, 183]
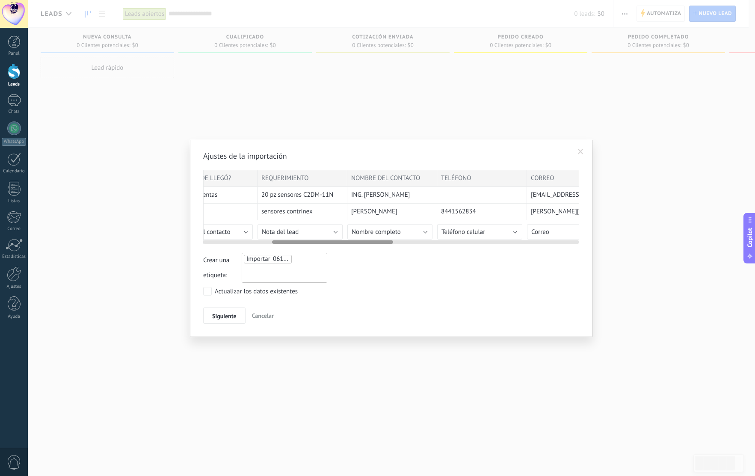
drag, startPoint x: 324, startPoint y: 244, endPoint x: 364, endPoint y: 244, distance: 40.6
click at [364, 244] on div "FECHA VENDEDOR ¿POR DÓNDE LLEGÓ? REQUERIMIENTO NOMBRE DEL CONTACTO TELÉFONO COR…" at bounding box center [391, 207] width 376 height 74
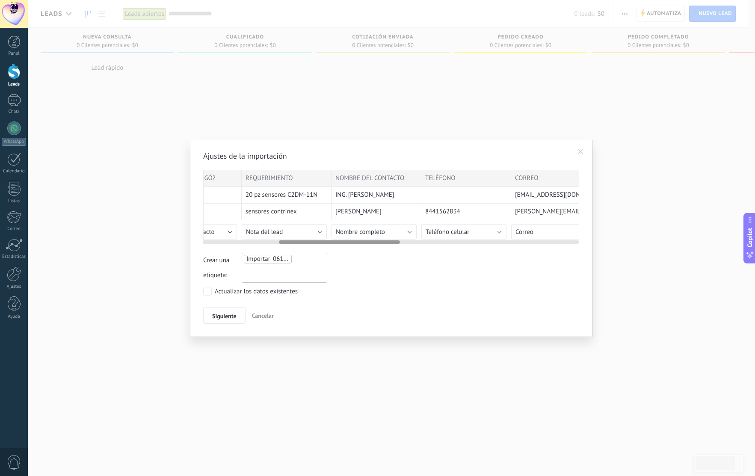
click at [409, 234] on button "Nombre completo" at bounding box center [373, 231] width 85 height 15
click at [312, 232] on div at bounding box center [377, 238] width 755 height 476
click at [318, 233] on button "Nota del lead" at bounding box center [284, 231] width 85 height 15
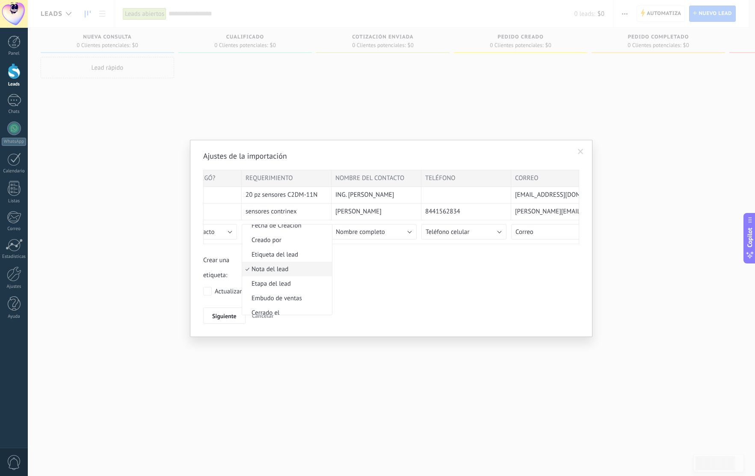
click at [430, 260] on div at bounding box center [377, 238] width 755 height 476
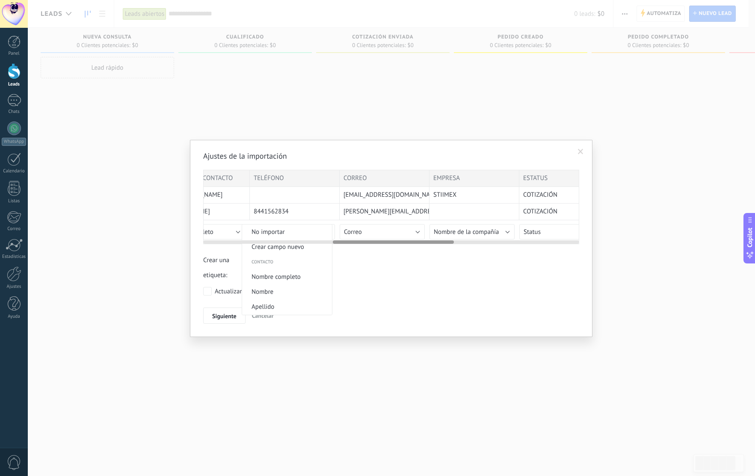
drag, startPoint x: 345, startPoint y: 243, endPoint x: 399, endPoint y: 244, distance: 54.3
click at [399, 244] on div "FECHA VENDEDOR ¿POR DÓNDE LLEGÓ? REQUERIMIENTO NOMBRE DEL CONTACTO TELÉFONO COR…" at bounding box center [391, 207] width 376 height 74
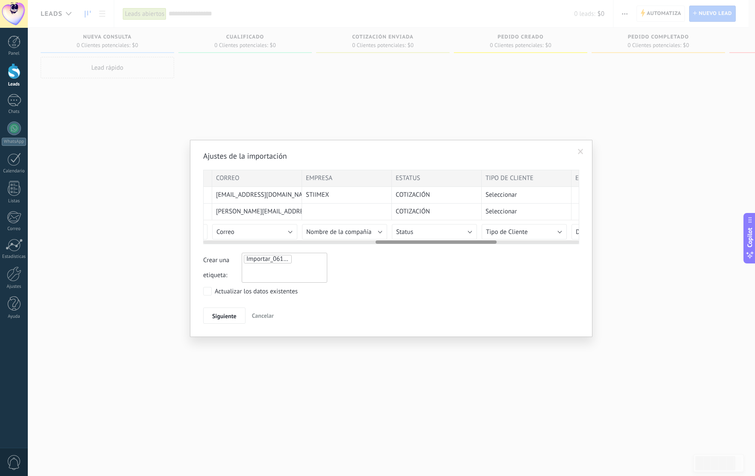
scroll to position [0, 536]
drag, startPoint x: 418, startPoint y: 243, endPoint x: 449, endPoint y: 235, distance: 31.8
click at [443, 243] on div at bounding box center [435, 241] width 121 height 3
click at [464, 231] on button "Status" at bounding box center [427, 231] width 85 height 15
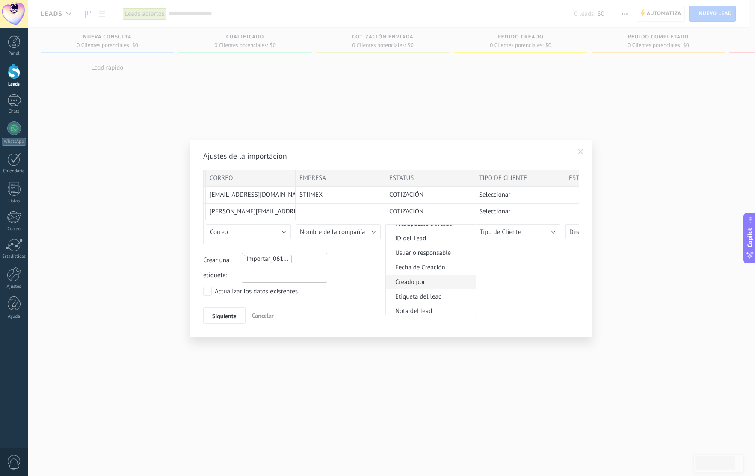
scroll to position [376, 0]
click at [446, 290] on span "Etiqueta del lead" at bounding box center [429, 288] width 87 height 8
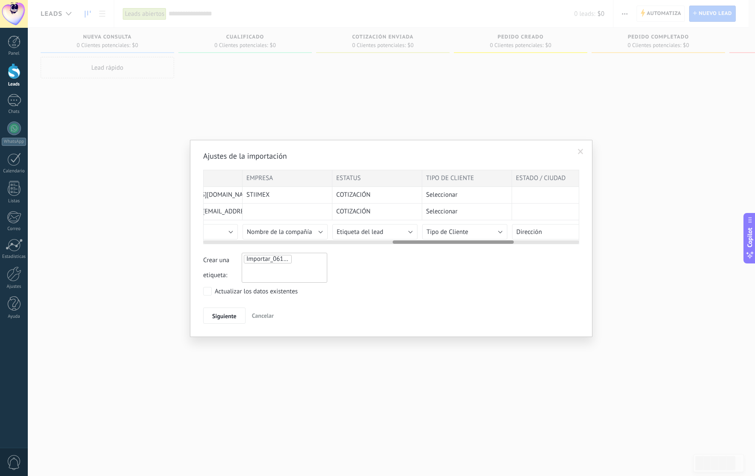
drag, startPoint x: 468, startPoint y: 243, endPoint x: 484, endPoint y: 243, distance: 15.8
click at [484, 243] on div at bounding box center [453, 241] width 121 height 3
drag, startPoint x: 489, startPoint y: 245, endPoint x: 503, endPoint y: 243, distance: 14.6
click at [505, 243] on div "Ajustes de la importación FECHA VENDEDOR ¿POR DÓNDE LLEGÓ? REQUERIMIENTO NOMBRE…" at bounding box center [391, 237] width 376 height 173
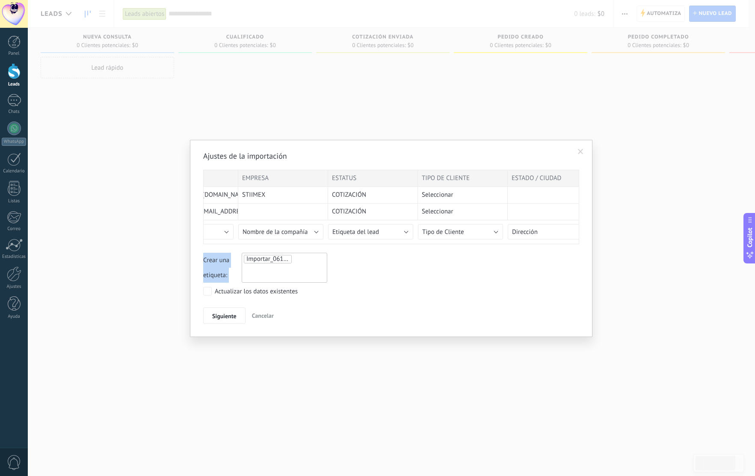
click at [511, 269] on div "Crear una etiqueta: Importar_06102025_1905" at bounding box center [391, 268] width 376 height 30
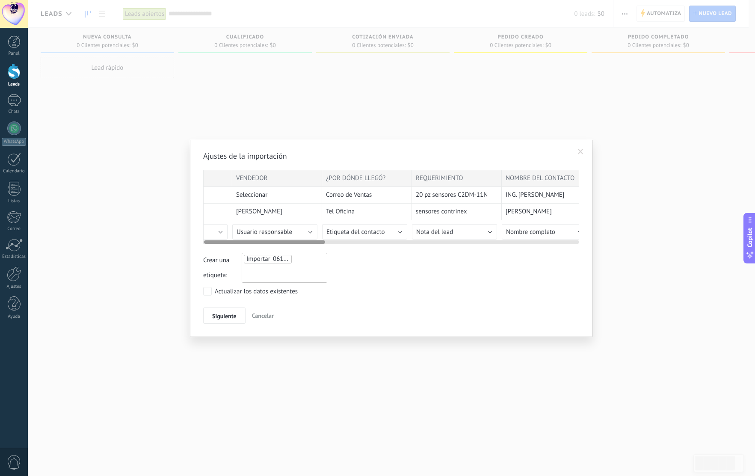
scroll to position [0, 0]
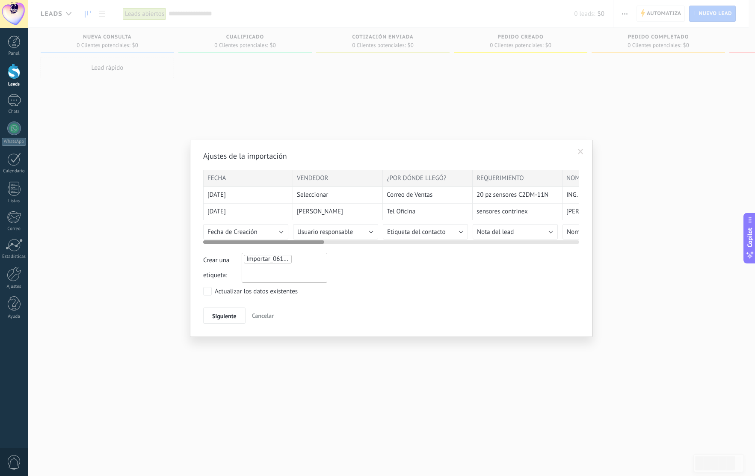
drag, startPoint x: 497, startPoint y: 242, endPoint x: 267, endPoint y: 238, distance: 229.7
click at [268, 238] on div at bounding box center [391, 240] width 376 height 7
click at [220, 317] on span "Siguiente" at bounding box center [224, 316] width 24 height 6
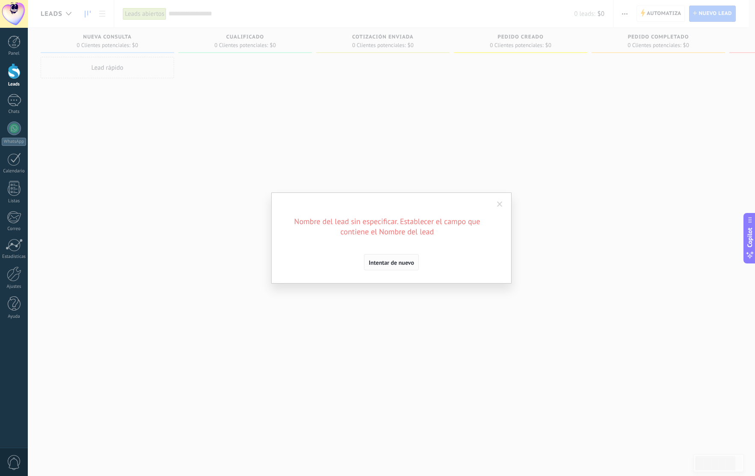
click at [396, 260] on span "Intentar de nuevo" at bounding box center [391, 263] width 45 height 6
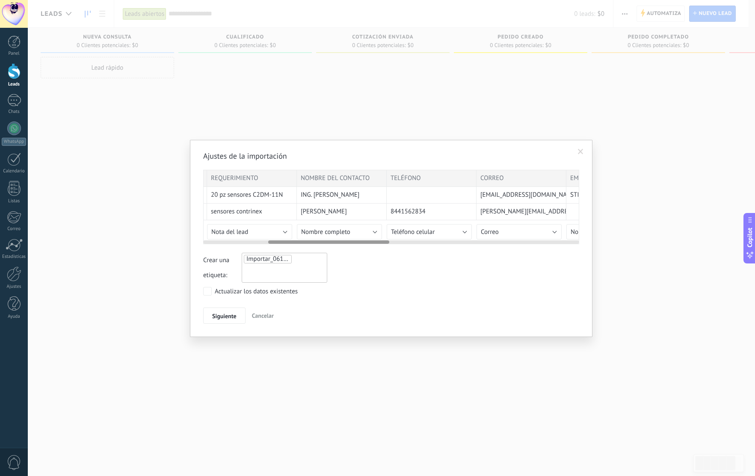
scroll to position [0, 266]
drag, startPoint x: 284, startPoint y: 241, endPoint x: 370, endPoint y: 245, distance: 85.6
click at [370, 245] on div "Ajustes de la importación FECHA VENDEDOR ¿POR DÓNDE LLEGÓ? REQUERIMIENTO NOMBRE…" at bounding box center [391, 237] width 376 height 173
click at [378, 233] on button "Nombre completo" at bounding box center [339, 231] width 85 height 15
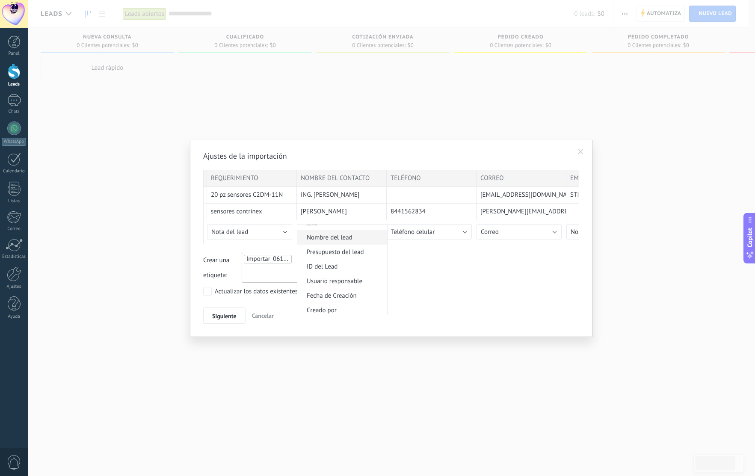
click at [358, 240] on span "Nombre del lead" at bounding box center [340, 237] width 87 height 8
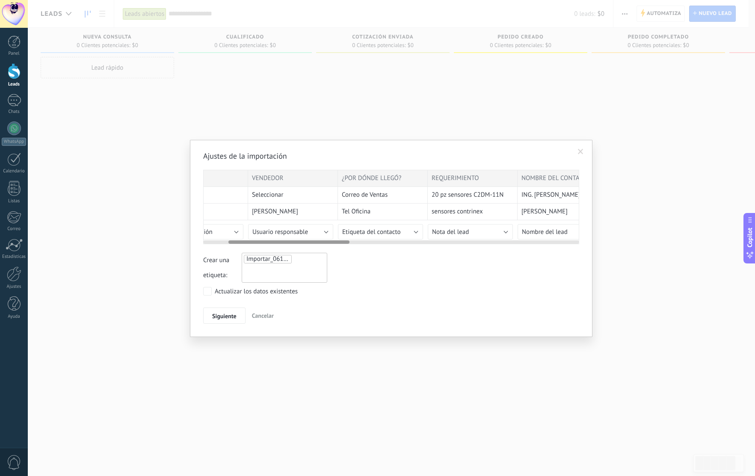
scroll to position [0, 0]
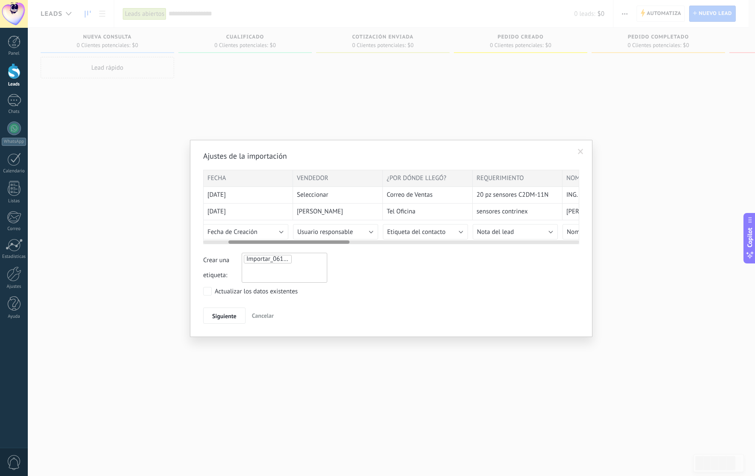
drag, startPoint x: 362, startPoint y: 243, endPoint x: 266, endPoint y: 233, distance: 97.1
click at [266, 233] on div "FECHA VENDEDOR ¿POR DÓNDE LLEGÓ? REQUERIMIENTO NOMBRE DEL CONTACTO TELÉFONO COR…" at bounding box center [391, 207] width 376 height 74
click at [238, 318] on button "Siguiente" at bounding box center [224, 315] width 42 height 16
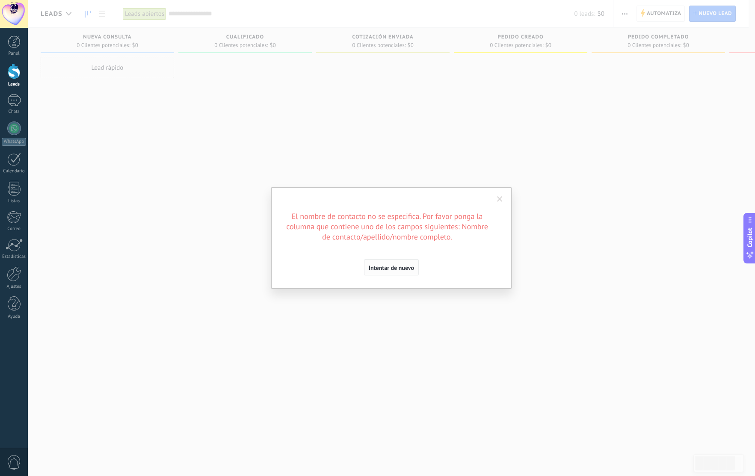
click at [399, 269] on span "Intentar de nuevo" at bounding box center [391, 268] width 45 height 6
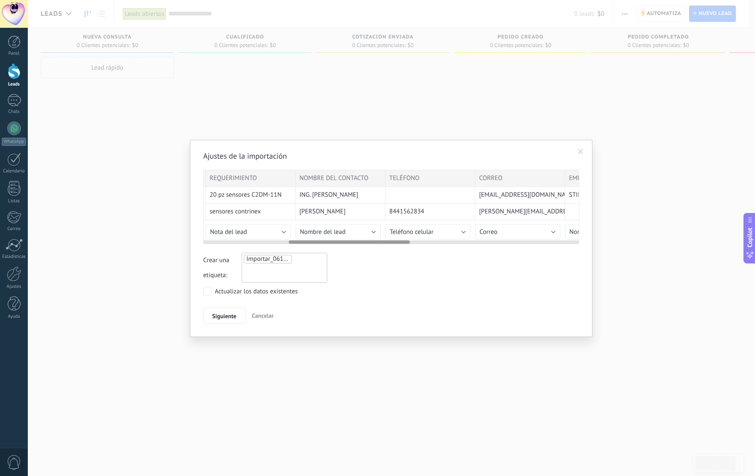
scroll to position [0, 267]
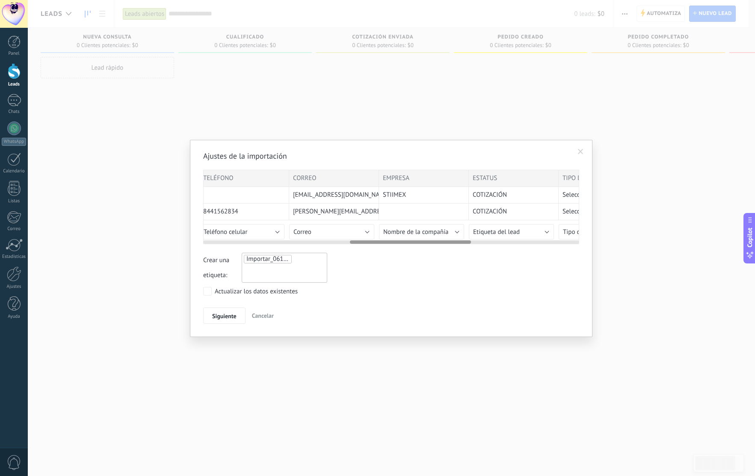
drag, startPoint x: 324, startPoint y: 244, endPoint x: 455, endPoint y: 243, distance: 130.9
click at [455, 245] on div "Ajustes de la importación FECHA VENDEDOR ¿POR DÓNDE LLEGÓ? REQUERIMIENTO NOMBRE…" at bounding box center [391, 237] width 376 height 173
click at [454, 232] on button "Nombre de la compañía" at bounding box center [418, 231] width 85 height 15
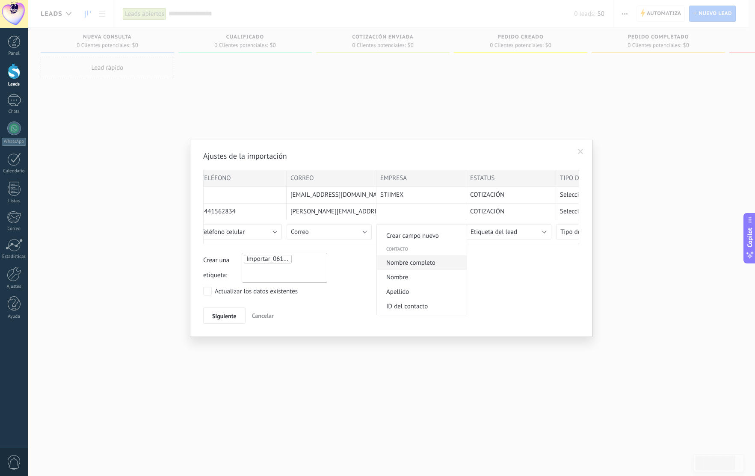
click at [436, 262] on span "Nombre completo" at bounding box center [420, 263] width 87 height 8
click at [223, 315] on span "Siguiente" at bounding box center [224, 316] width 24 height 6
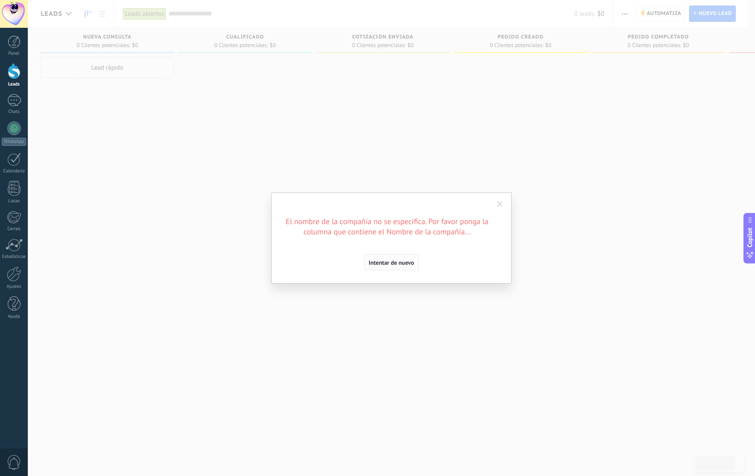
click at [392, 260] on span "Intentar de nuevo" at bounding box center [391, 263] width 45 height 6
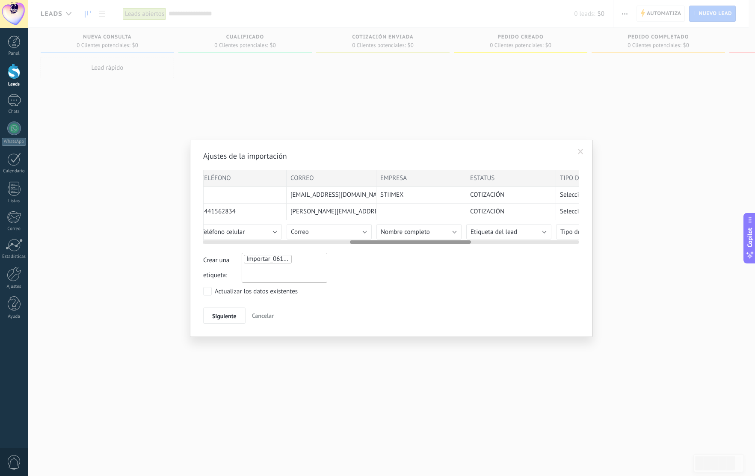
click at [457, 231] on button "Nombre completo" at bounding box center [418, 231] width 85 height 15
click at [432, 290] on span "Nombre de la compañía" at bounding box center [420, 289] width 87 height 8
drag, startPoint x: 377, startPoint y: 244, endPoint x: 342, endPoint y: 244, distance: 35.1
click at [342, 244] on div "FECHA VENDEDOR ¿POR DÓNDE LLEGÓ? REQUERIMIENTO NOMBRE DEL CONTACTO TELÉFONO COR…" at bounding box center [391, 207] width 376 height 74
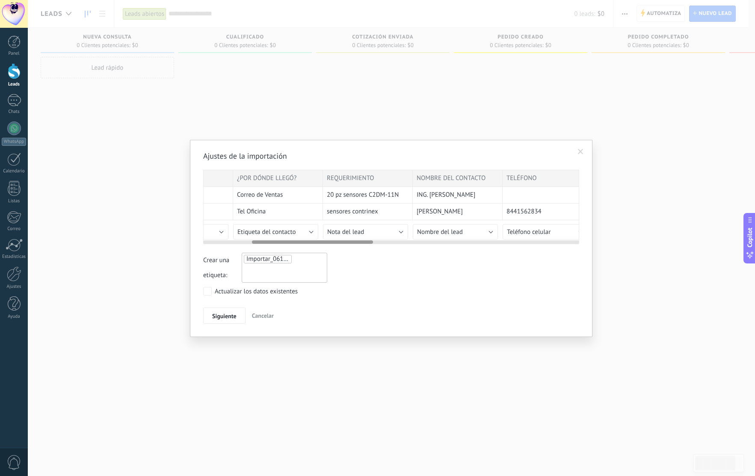
scroll to position [0, 151]
drag, startPoint x: 375, startPoint y: 242, endPoint x: 279, endPoint y: 245, distance: 96.3
click at [279, 245] on div "Ajustes de la importación FECHA VENDEDOR ¿POR DÓNDE LLEGÓ? REQUERIMIENTO NOMBRE…" at bounding box center [391, 237] width 376 height 173
click at [227, 315] on span "Siguiente" at bounding box center [224, 316] width 24 height 6
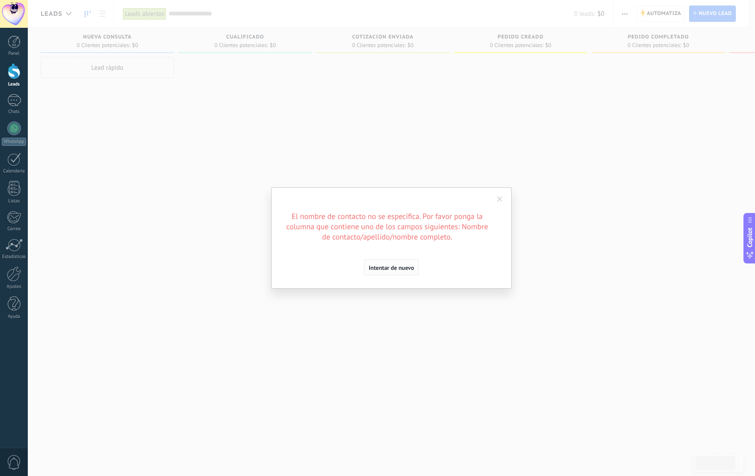
click at [395, 267] on span "Intentar de nuevo" at bounding box center [391, 268] width 45 height 6
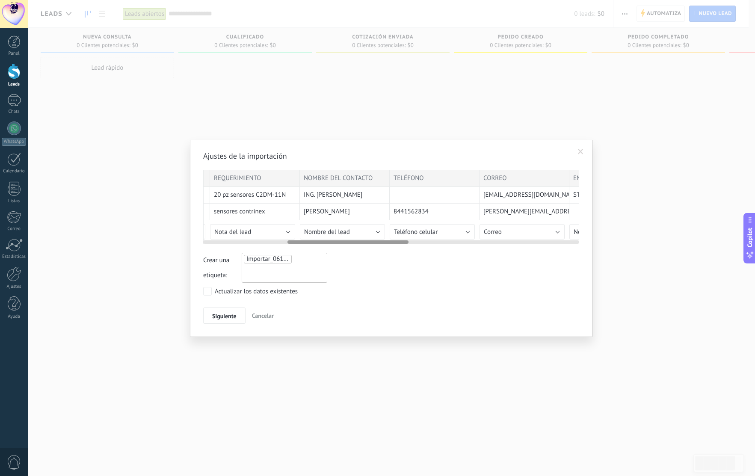
scroll to position [0, 266]
drag, startPoint x: 315, startPoint y: 241, endPoint x: 351, endPoint y: 243, distance: 36.8
click at [351, 243] on div at bounding box center [347, 241] width 121 height 3
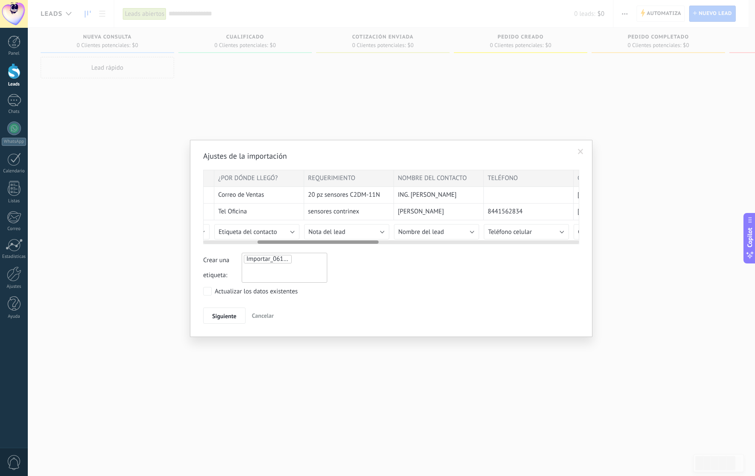
scroll to position [0, 170]
drag, startPoint x: 336, startPoint y: 242, endPoint x: 304, endPoint y: 239, distance: 32.1
click at [304, 239] on div at bounding box center [391, 240] width 376 height 7
click at [381, 231] on button "Nota del lead" at bounding box center [345, 231] width 85 height 15
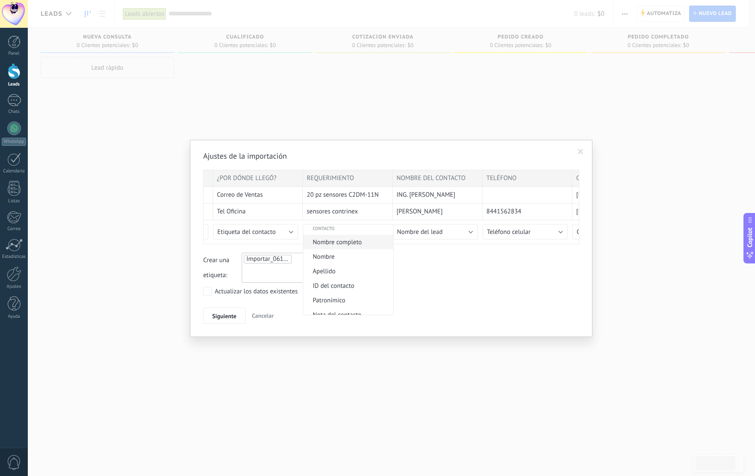
click at [363, 238] on span "Nombre completo" at bounding box center [346, 242] width 87 height 8
click at [381, 232] on button "Nombre completo" at bounding box center [345, 231] width 85 height 15
click at [474, 233] on div at bounding box center [377, 238] width 755 height 476
click at [469, 233] on button "Nombre del lead" at bounding box center [435, 231] width 85 height 15
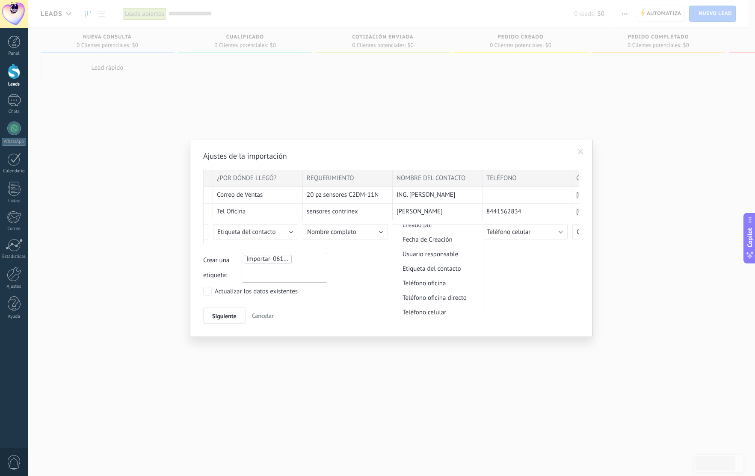
scroll to position [0, 0]
click at [455, 277] on span "Nombre completo" at bounding box center [436, 273] width 87 height 8
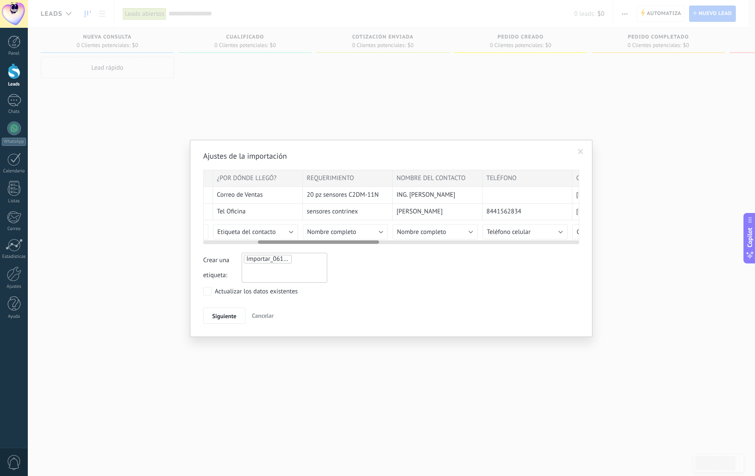
click at [380, 230] on button "Nombre completo" at bounding box center [345, 231] width 85 height 15
click at [356, 293] on span "Nombre del lead" at bounding box center [346, 293] width 87 height 8
click at [229, 315] on span "Siguiente" at bounding box center [224, 316] width 24 height 6
click at [223, 314] on span "Siguiente" at bounding box center [224, 316] width 24 height 6
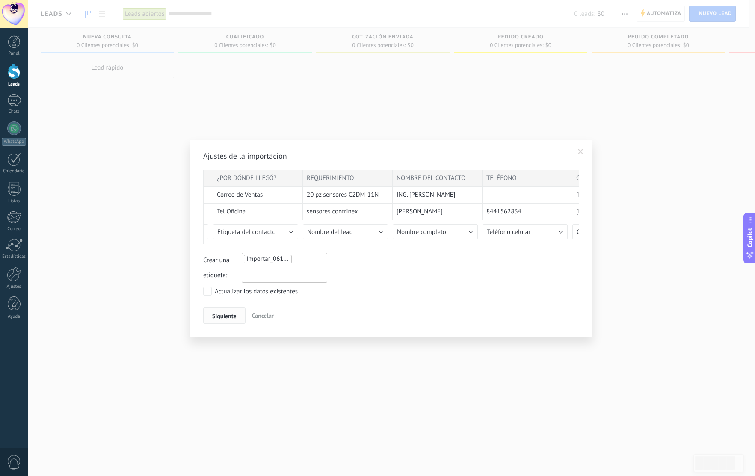
click at [227, 313] on span "Siguiente" at bounding box center [224, 316] width 24 height 6
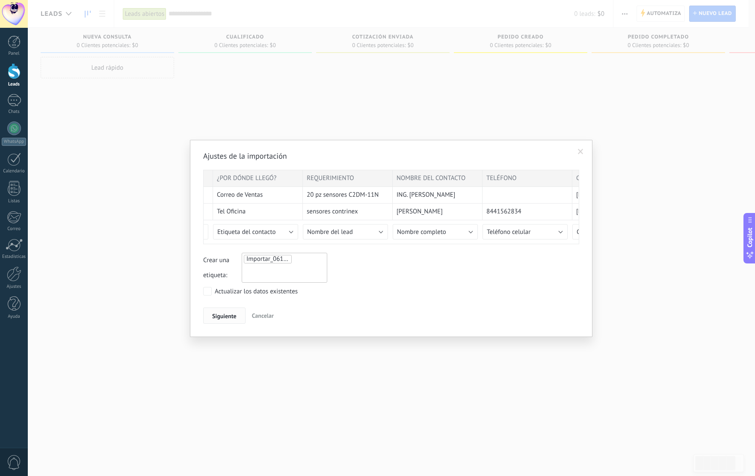
click at [227, 313] on span "Siguiente" at bounding box center [224, 316] width 24 height 6
click at [251, 286] on div "Ajustes de la importación FECHA VENDEDOR ¿POR DÓNDE LLEGÓ? REQUERIMIENTO NOMBRE…" at bounding box center [391, 237] width 376 height 173
click at [248, 292] on div "Actualizar los datos existentes" at bounding box center [256, 291] width 83 height 9
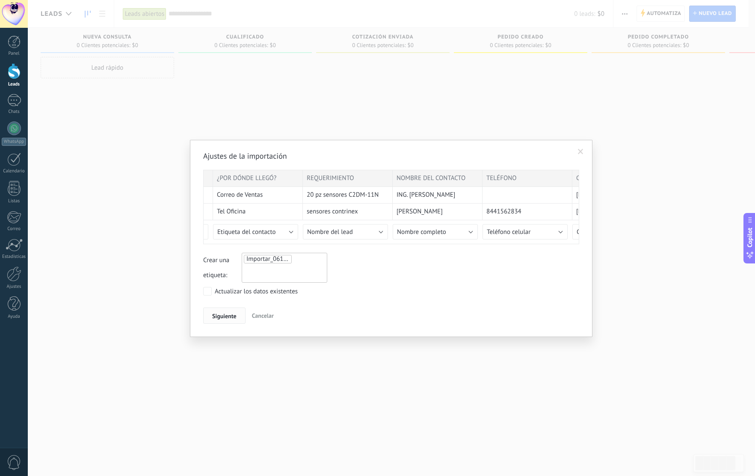
click at [236, 315] on span "Siguiente" at bounding box center [224, 316] width 24 height 6
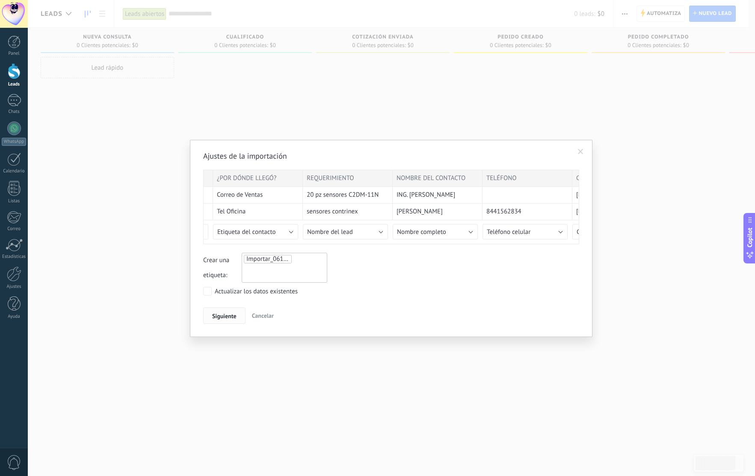
click at [236, 315] on span "Siguiente" at bounding box center [224, 316] width 24 height 6
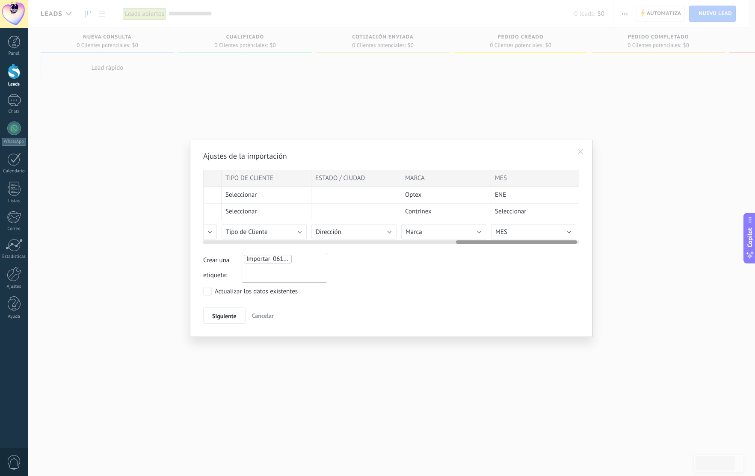
scroll to position [0, 791]
drag, startPoint x: 307, startPoint y: 242, endPoint x: 531, endPoint y: 245, distance: 224.5
click at [532, 245] on div "Ajustes de la importación FECHA VENDEDOR ¿POR DÓNDE LLEGÓ? REQUERIMIENTO NOMBRE…" at bounding box center [391, 237] width 376 height 173
click at [356, 287] on div "Actualizar los datos existentes" at bounding box center [391, 292] width 376 height 11
click at [291, 266] on div "Importar_06102025_1905" at bounding box center [285, 268] width 86 height 30
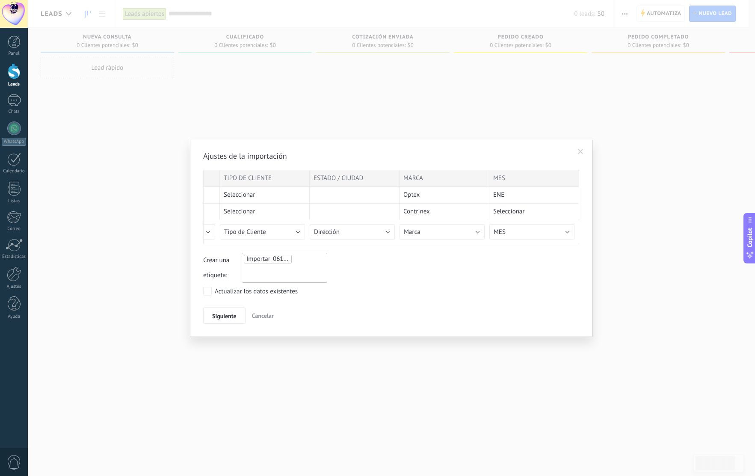
click at [280, 258] on span "Importar_06102025_1905" at bounding box center [281, 259] width 71 height 8
click at [269, 269] on div at bounding box center [285, 268] width 86 height 30
click at [219, 315] on span "Siguiente" at bounding box center [224, 316] width 24 height 6
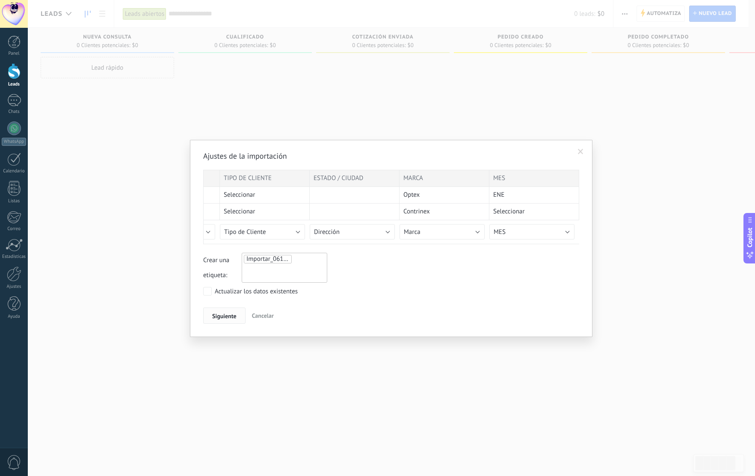
click at [219, 315] on span "Siguiente" at bounding box center [224, 316] width 24 height 6
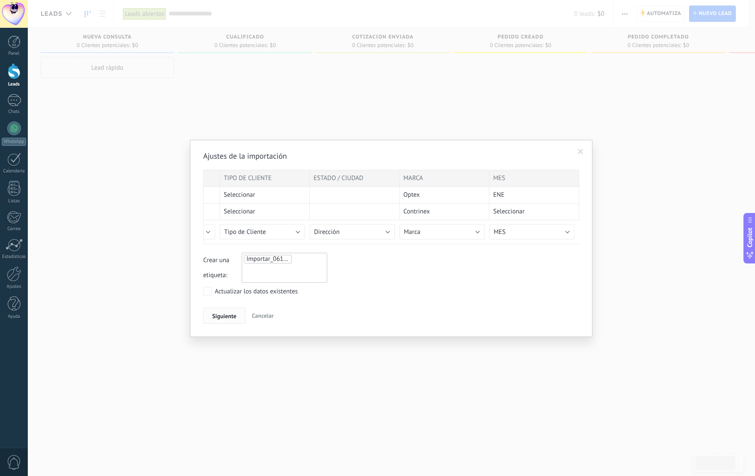
click at [235, 314] on span "Siguiente" at bounding box center [224, 316] width 24 height 6
click at [271, 273] on div "Importar_06102025_1905" at bounding box center [285, 268] width 86 height 30
click at [233, 318] on span "Siguiente" at bounding box center [224, 316] width 24 height 6
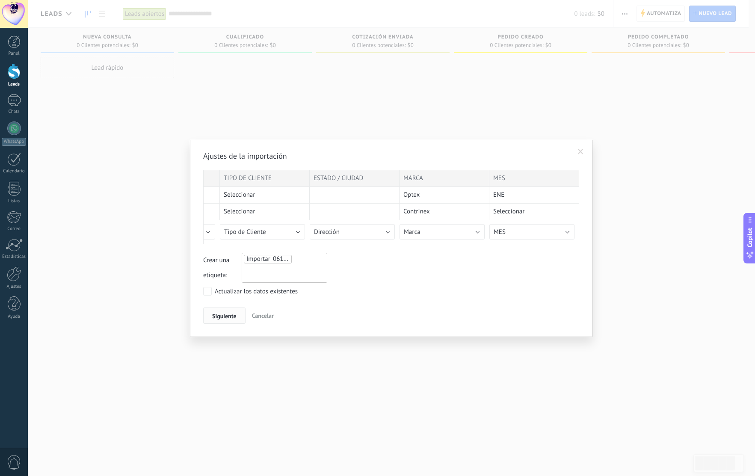
click at [233, 318] on span "Siguiente" at bounding box center [224, 316] width 24 height 6
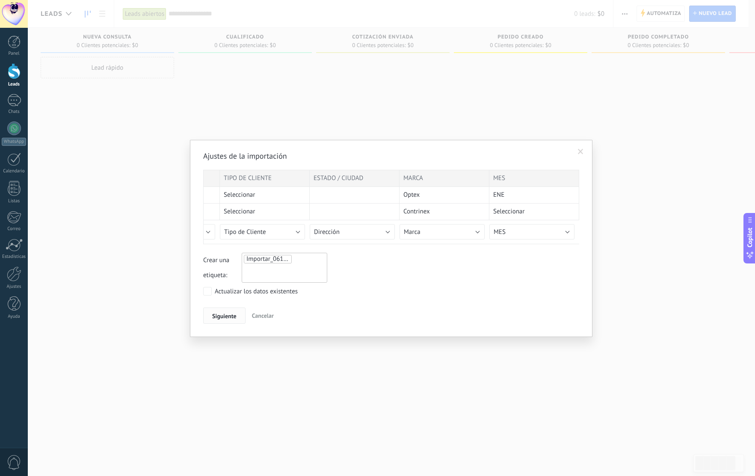
click at [233, 318] on span "Siguiente" at bounding box center [224, 316] width 24 height 6
click at [580, 154] on span at bounding box center [581, 152] width 6 height 6
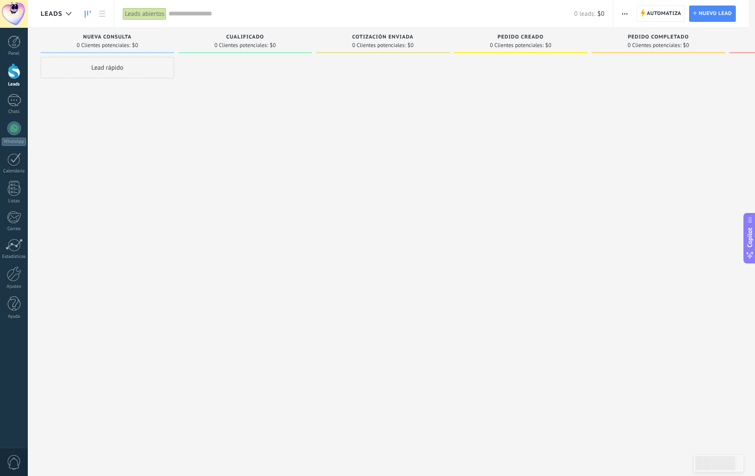
click at [620, 9] on button "button" at bounding box center [624, 14] width 12 height 16
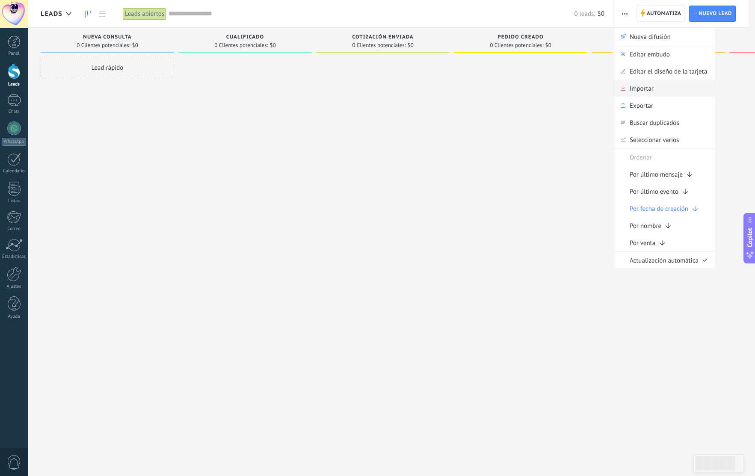
click at [662, 89] on div "Importar" at bounding box center [663, 88] width 101 height 17
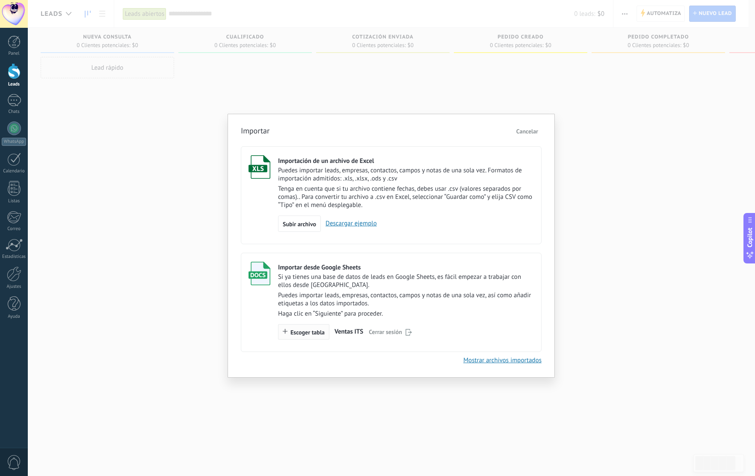
click at [307, 337] on button "Escoger tabla" at bounding box center [303, 331] width 51 height 15
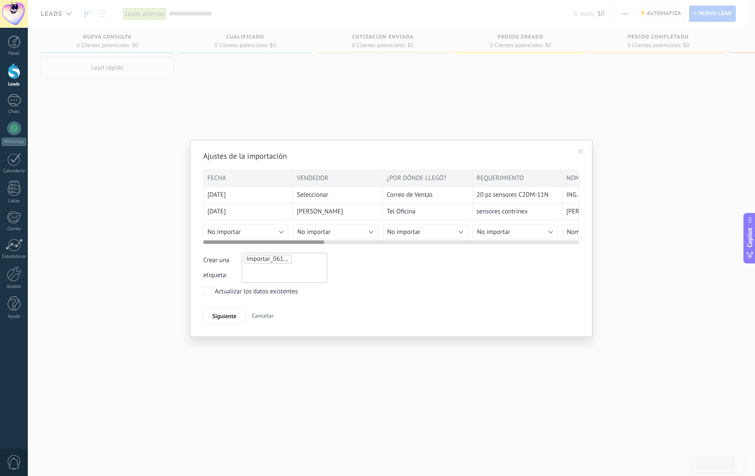
click at [283, 231] on button "No importar" at bounding box center [245, 231] width 85 height 15
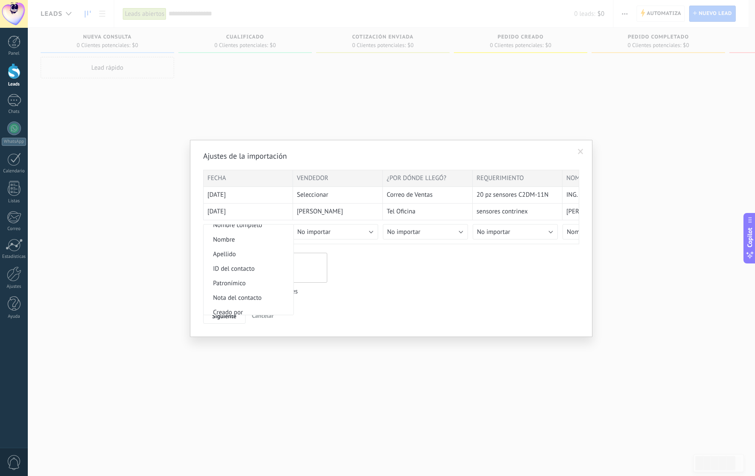
scroll to position [112, 0]
click at [263, 266] on span "Fecha de Creación" at bounding box center [247, 263] width 87 height 8
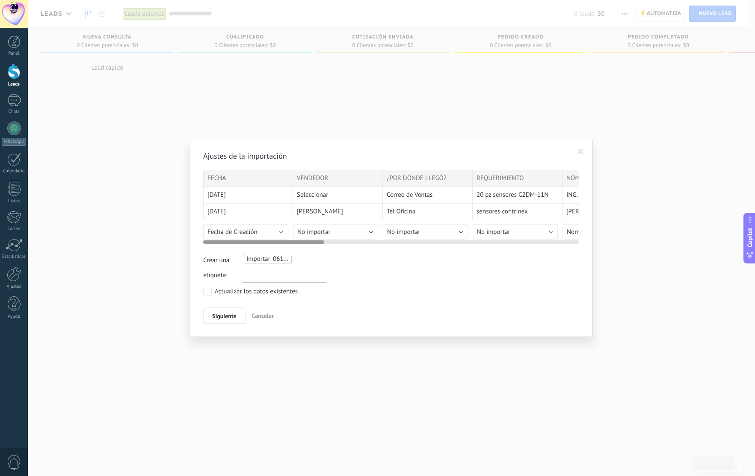
click at [356, 231] on button "No importar" at bounding box center [335, 231] width 85 height 15
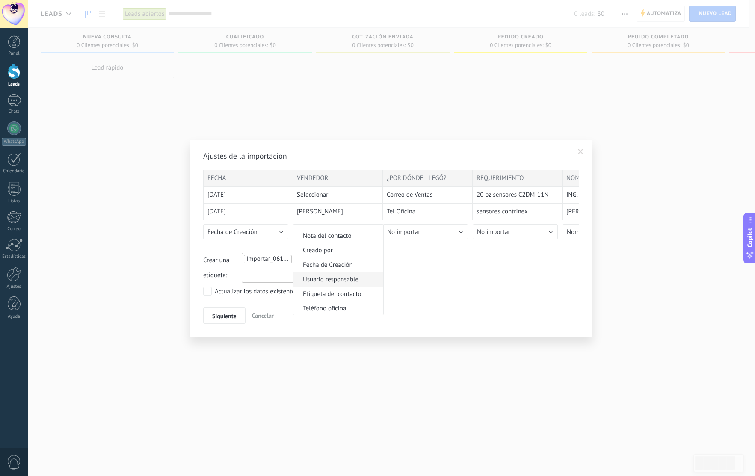
scroll to position [118, 0]
click at [361, 272] on span "Usuario responsable" at bounding box center [336, 271] width 87 height 8
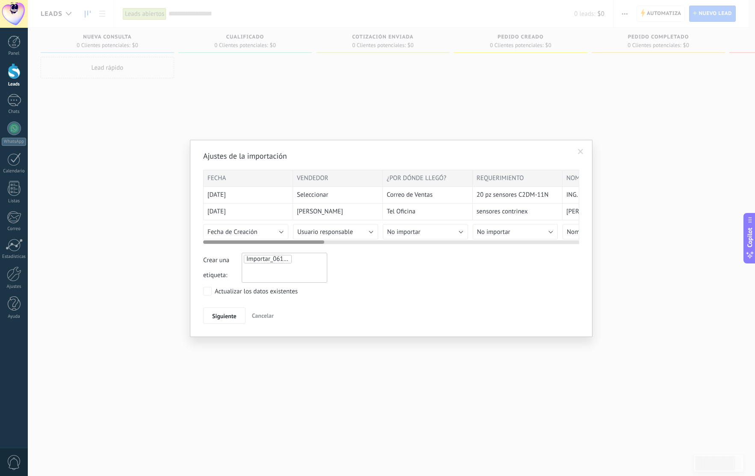
click at [456, 229] on button "No importar" at bounding box center [425, 231] width 85 height 15
click at [441, 247] on span "Embudo de ventas" at bounding box center [426, 248] width 87 height 8
click at [535, 232] on button "No importar" at bounding box center [514, 231] width 85 height 15
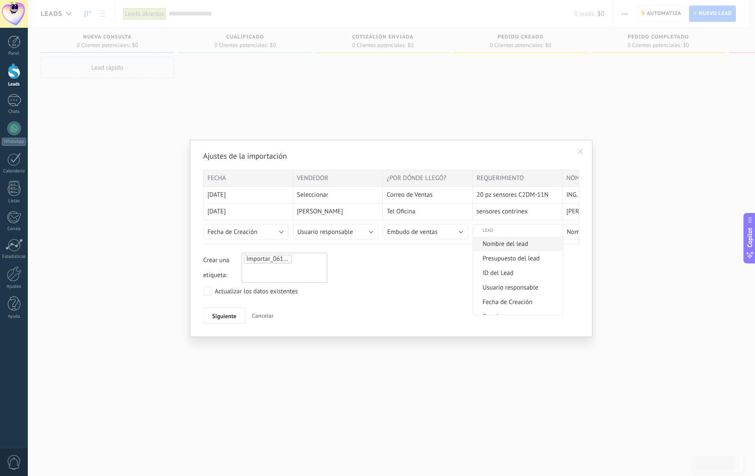
click at [531, 244] on span "Nombre del lead" at bounding box center [516, 244] width 87 height 8
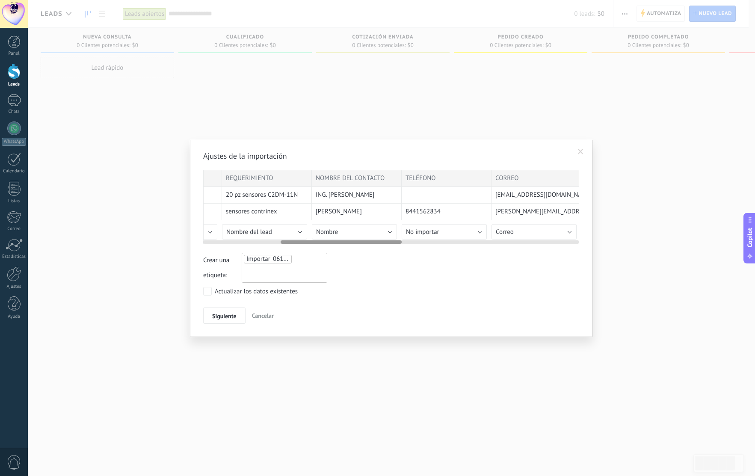
scroll to position [0, 239]
drag, startPoint x: 307, startPoint y: 242, endPoint x: 384, endPoint y: 246, distance: 77.1
click at [384, 246] on div "Ajustes de la importación FECHA VENDEDOR ¿POR DÓNDE LLEGÓ? REQUERIMIENTO NOMBRE…" at bounding box center [391, 237] width 376 height 173
click at [384, 229] on button "Nombre" at bounding box center [365, 231] width 85 height 15
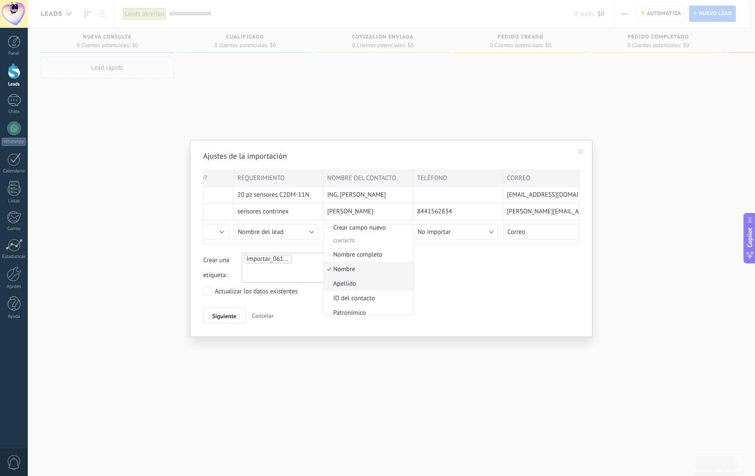
scroll to position [31, 0]
click at [379, 246] on span "Nombre completo" at bounding box center [367, 243] width 87 height 8
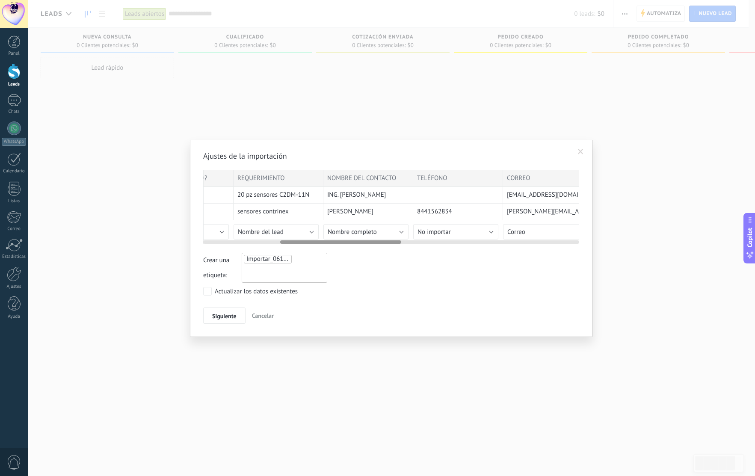
click at [475, 232] on button "No importar" at bounding box center [455, 231] width 85 height 15
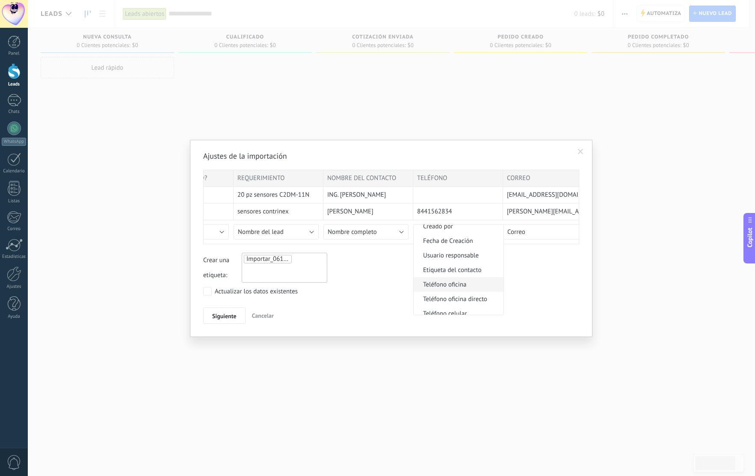
scroll to position [145, 0]
click at [466, 300] on span "Teléfono celular" at bounding box center [456, 303] width 87 height 8
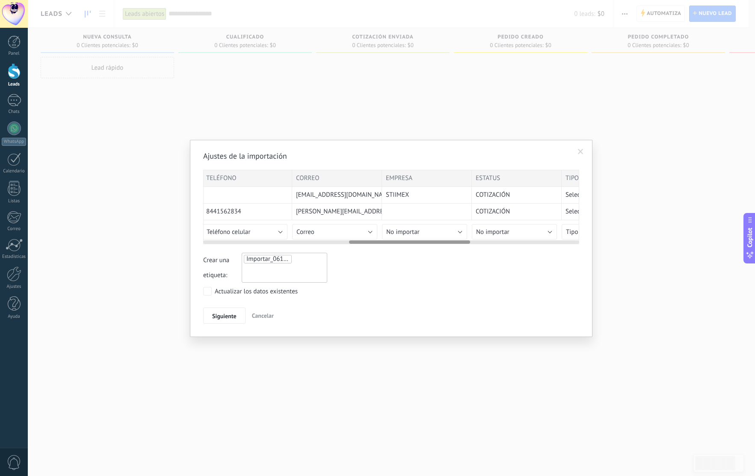
drag, startPoint x: 394, startPoint y: 240, endPoint x: 464, endPoint y: 245, distance: 69.9
click at [464, 245] on div "Ajustes de la importación FECHA VENDEDOR ¿POR DÓNDE LLEGÓ? REQUERIMIENTO NOMBRE…" at bounding box center [391, 237] width 376 height 173
click at [453, 233] on button "No importar" at bounding box center [421, 231] width 85 height 15
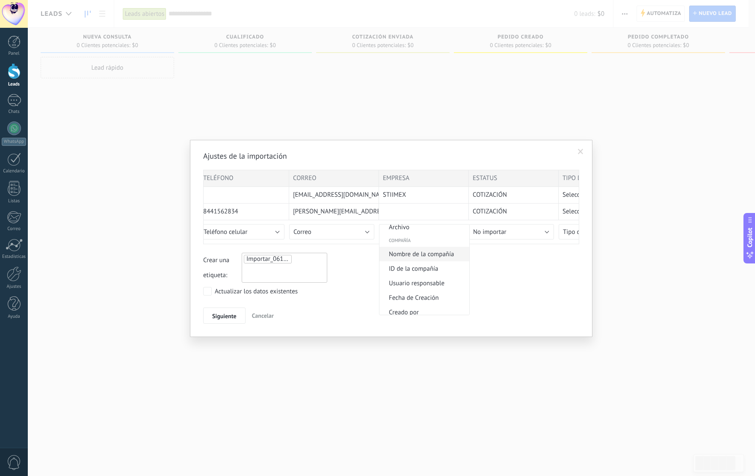
click at [430, 252] on span "Nombre de la compañía" at bounding box center [422, 254] width 87 height 8
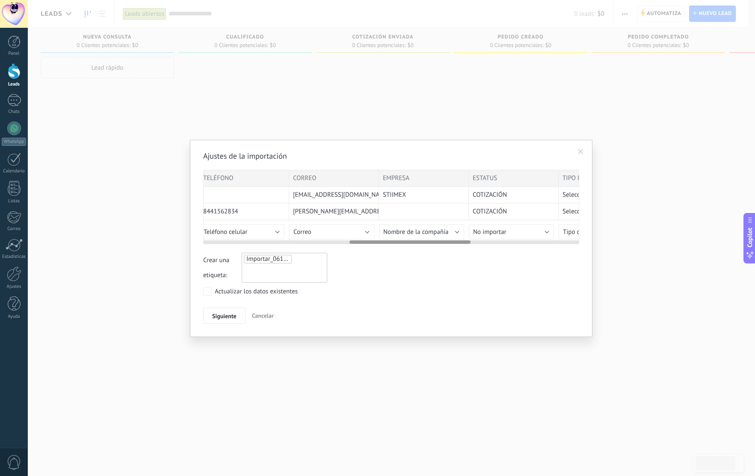
click at [531, 233] on button "No importar" at bounding box center [511, 231] width 85 height 15
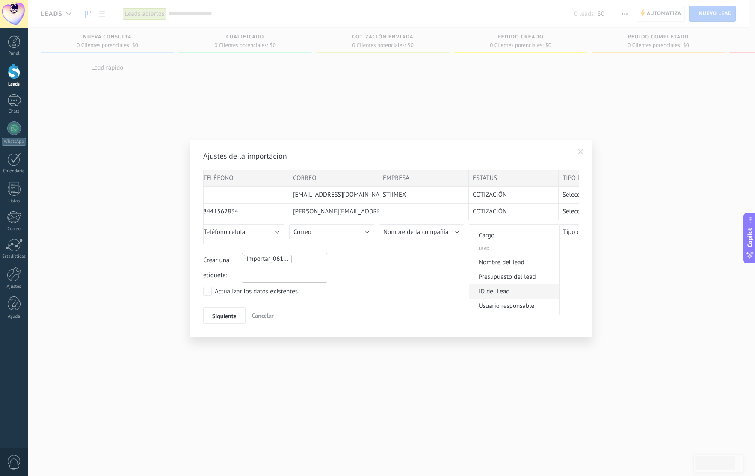
scroll to position [322, 0]
click at [528, 285] on span "ID del Lead" at bounding box center [512, 284] width 87 height 8
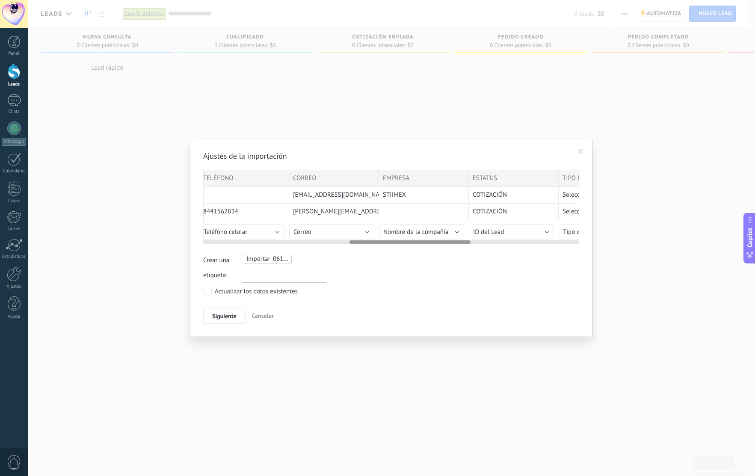
click at [544, 230] on button "ID del Lead" at bounding box center [511, 231] width 85 height 15
click at [519, 230] on span "Etapa del lead" at bounding box center [512, 226] width 87 height 8
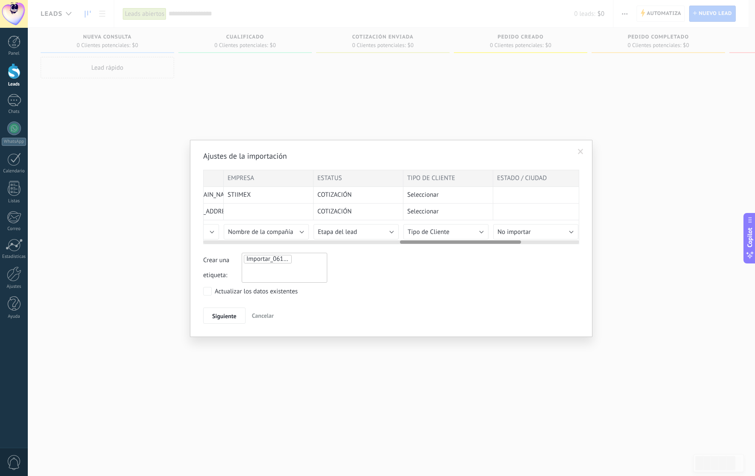
scroll to position [0, 616]
drag, startPoint x: 439, startPoint y: 242, endPoint x: 490, endPoint y: 242, distance: 51.7
click at [490, 242] on div at bounding box center [460, 241] width 121 height 3
click at [472, 233] on button "Tipo de Cliente" at bounding box center [437, 231] width 85 height 15
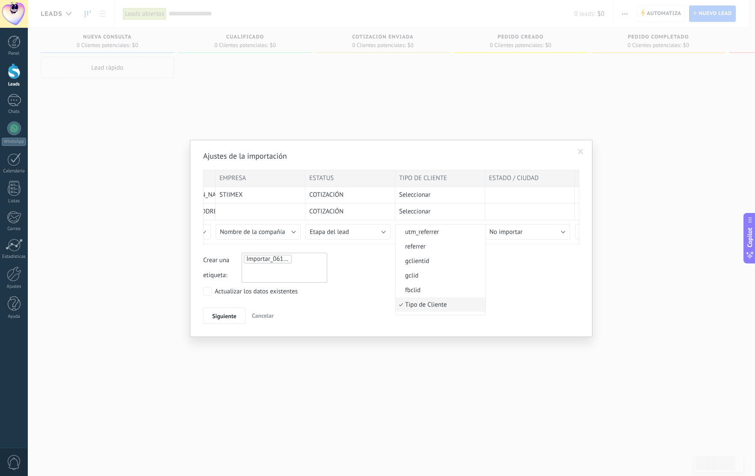
scroll to position [648, 0]
click at [431, 261] on span "Marca" at bounding box center [439, 263] width 87 height 8
click at [565, 232] on button "No importar" at bounding box center [527, 231] width 85 height 15
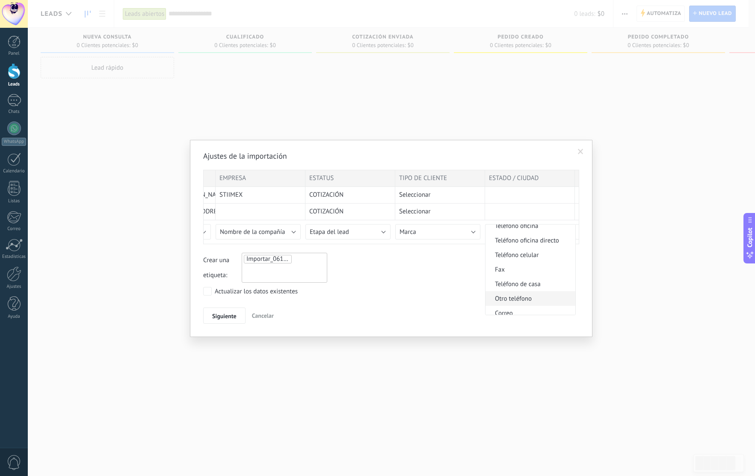
scroll to position [1023, 0]
click at [528, 310] on span "Dirección" at bounding box center [528, 308] width 87 height 8
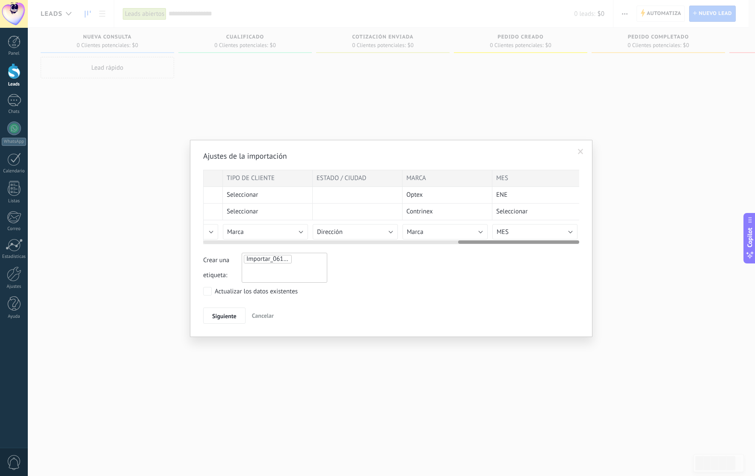
scroll to position [0, 791]
drag, startPoint x: 459, startPoint y: 244, endPoint x: 503, endPoint y: 245, distance: 44.0
click at [503, 245] on div "Ajustes de la importación FECHA VENDEDOR ¿POR DÓNDE LLEGÓ? REQUERIMIENTO NOMBRE…" at bounding box center [391, 237] width 376 height 173
click at [227, 316] on span "Siguiente" at bounding box center [224, 316] width 24 height 6
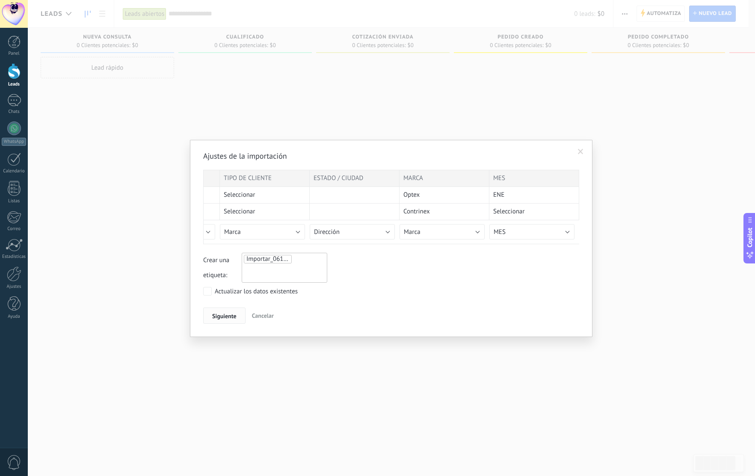
click at [227, 316] on span "Siguiente" at bounding box center [224, 316] width 24 height 6
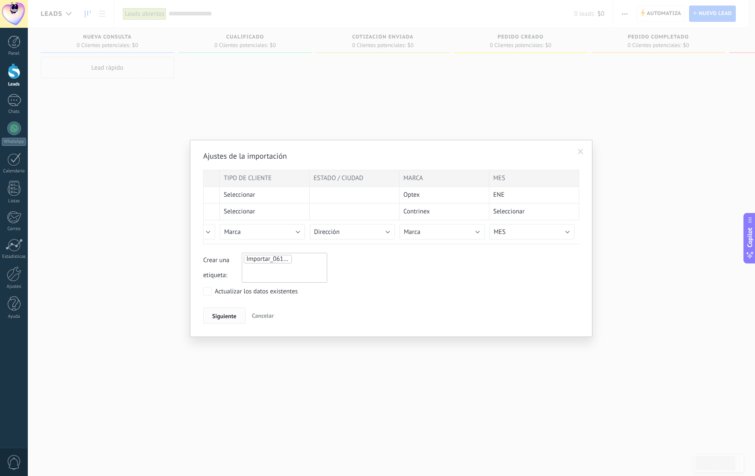
click at [227, 316] on span "Siguiente" at bounding box center [224, 316] width 24 height 6
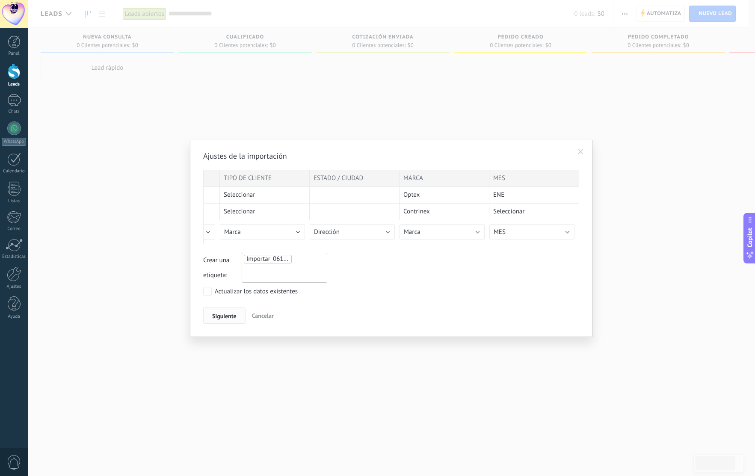
click at [227, 316] on span "Siguiente" at bounding box center [224, 316] width 24 height 6
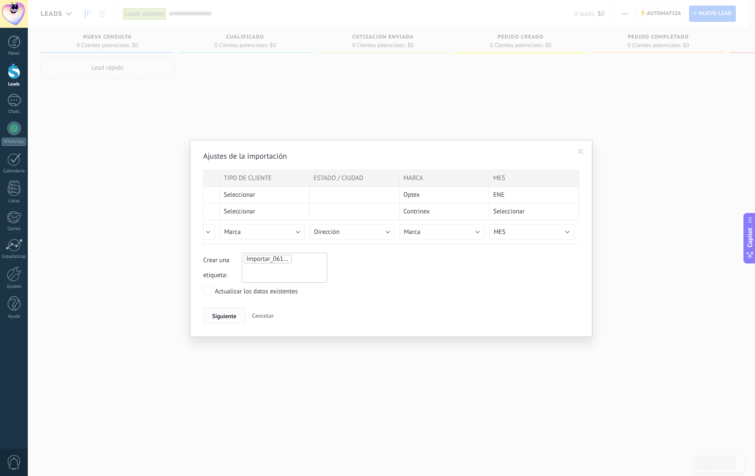
click at [227, 316] on span "Siguiente" at bounding box center [224, 316] width 24 height 6
click at [257, 272] on div "Importar_06102025_1917" at bounding box center [285, 268] width 86 height 30
type input "**********"
drag, startPoint x: 257, startPoint y: 272, endPoint x: 458, endPoint y: 315, distance: 205.5
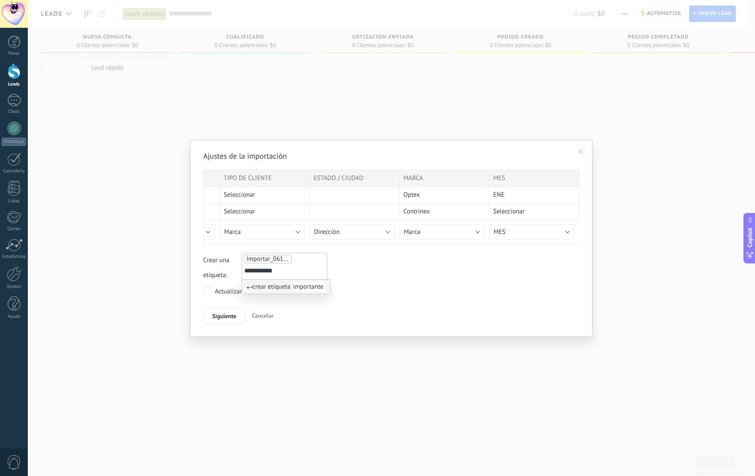
click at [458, 315] on div "Siguiente Cancelar" at bounding box center [391, 315] width 376 height 16
click at [237, 315] on button "Siguiente" at bounding box center [224, 315] width 42 height 16
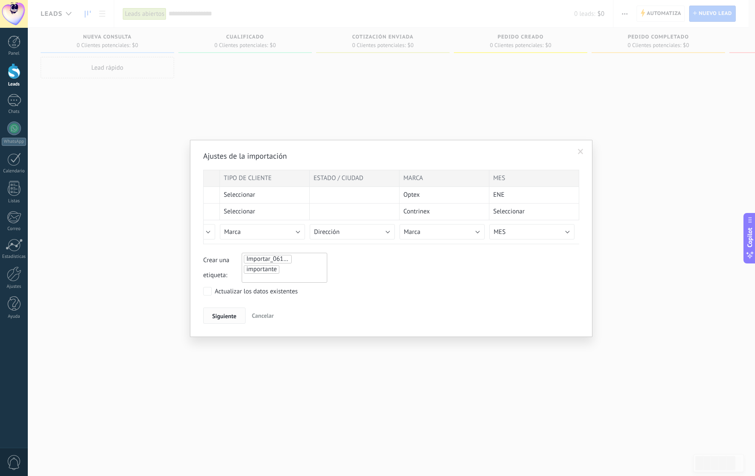
click at [237, 315] on button "Siguiente" at bounding box center [224, 315] width 42 height 16
click at [215, 234] on div "Etapa del lead No importar Crear campo nuevo Contacto Nombre completo Nombre Ap…" at bounding box center [175, 229] width 90 height 19
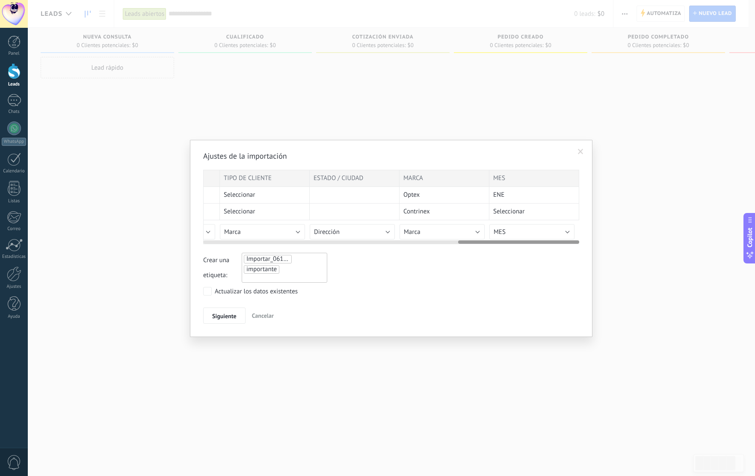
click at [214, 233] on button "Etapa del lead" at bounding box center [172, 231] width 85 height 15
click at [564, 235] on div at bounding box center [377, 238] width 755 height 476
click at [571, 235] on button "MES" at bounding box center [531, 231] width 85 height 15
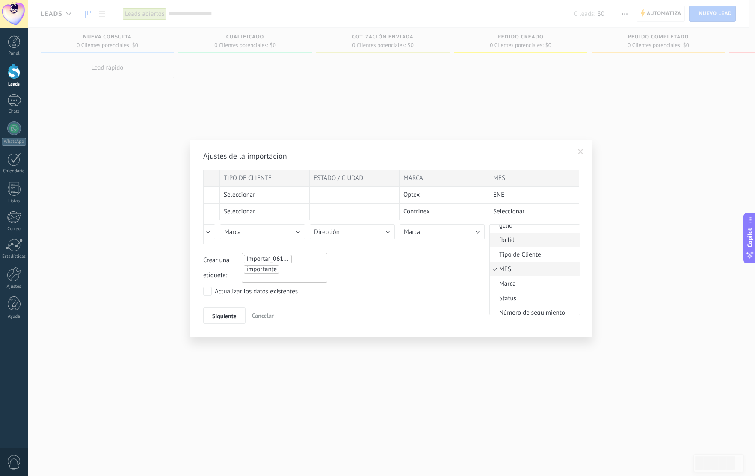
click at [530, 241] on span "fbclid" at bounding box center [533, 240] width 87 height 8
click at [219, 315] on span "Siguiente" at bounding box center [224, 316] width 24 height 6
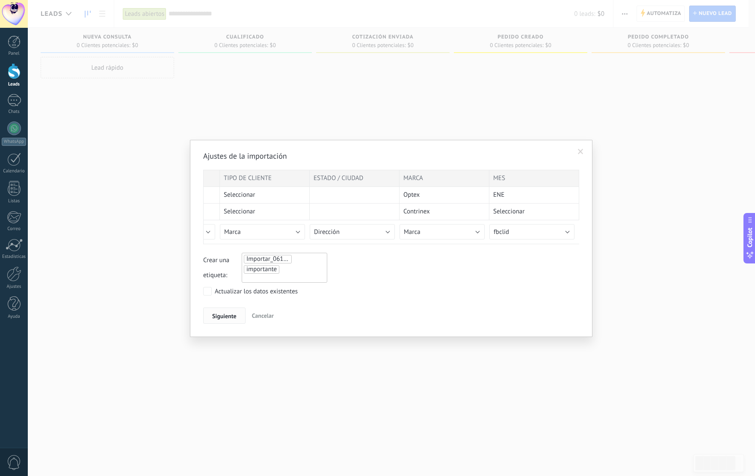
click at [219, 315] on span "Siguiente" at bounding box center [224, 316] width 24 height 6
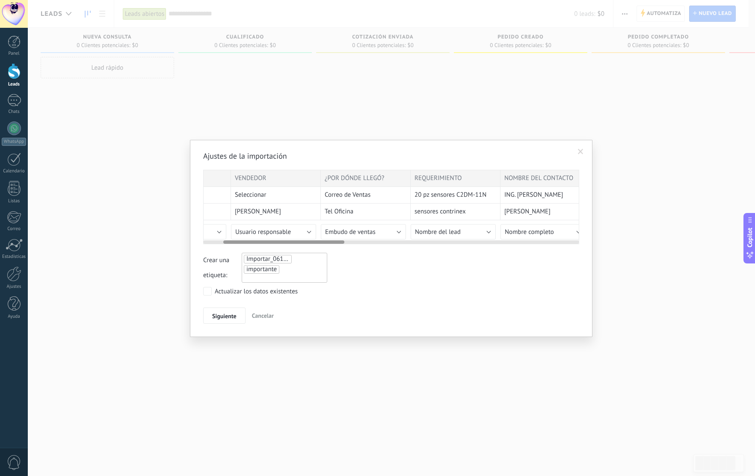
scroll to position [0, 0]
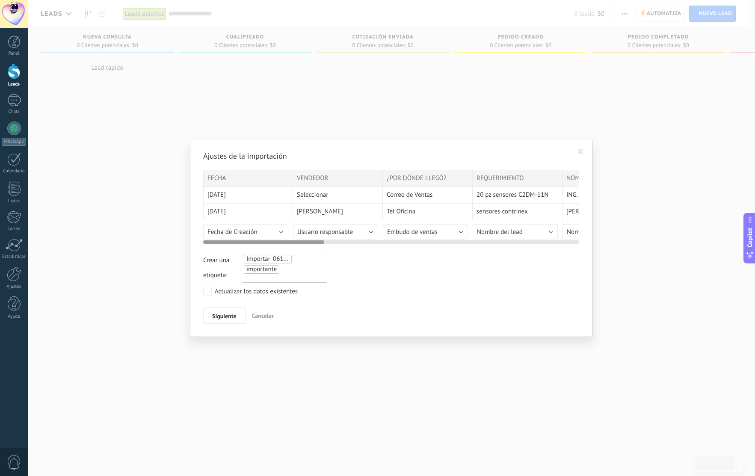
drag, startPoint x: 487, startPoint y: 243, endPoint x: 210, endPoint y: 227, distance: 277.1
click at [207, 231] on div "FECHA VENDEDOR ¿POR DÓNDE LLEGÓ? REQUERIMIENTO NOMBRE DEL CONTACTO TELÉFONO COR…" at bounding box center [391, 207] width 376 height 74
click at [251, 180] on div "FECHA" at bounding box center [248, 178] width 90 height 17
click at [245, 209] on div "[DATE]" at bounding box center [248, 212] width 90 height 17
drag, startPoint x: 256, startPoint y: 242, endPoint x: 247, endPoint y: 242, distance: 8.6
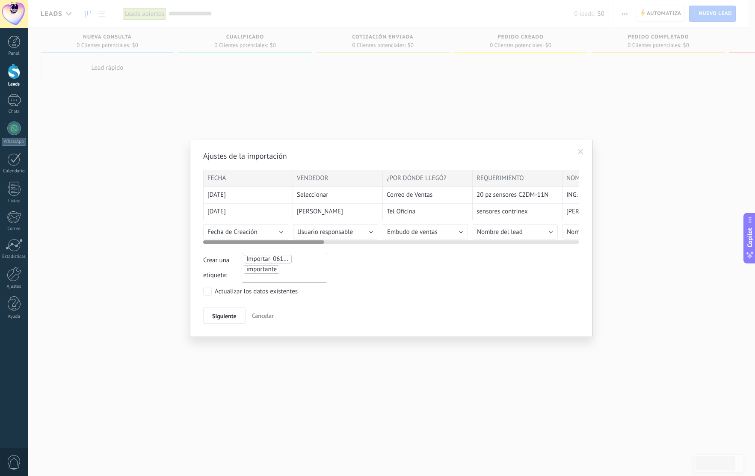
click at [247, 242] on div at bounding box center [263, 241] width 121 height 3
click at [450, 236] on button "Embudo de ventas" at bounding box center [425, 231] width 85 height 15
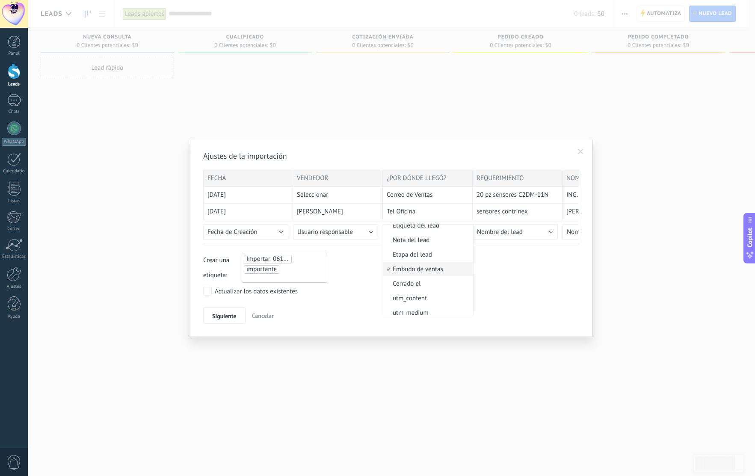
click at [509, 270] on div at bounding box center [377, 238] width 755 height 476
click at [222, 316] on span "Siguiente" at bounding box center [224, 316] width 24 height 6
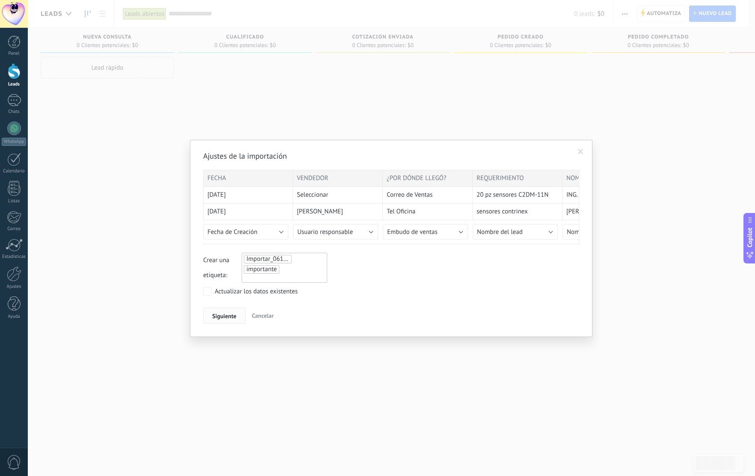
click at [222, 316] on span "Siguiente" at bounding box center [224, 316] width 24 height 6
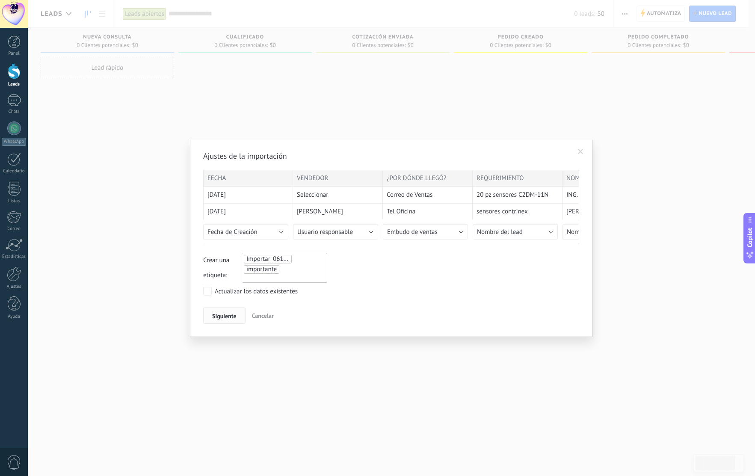
click at [222, 316] on span "Siguiente" at bounding box center [224, 316] width 24 height 6
click at [579, 151] on span at bounding box center [581, 152] width 6 height 6
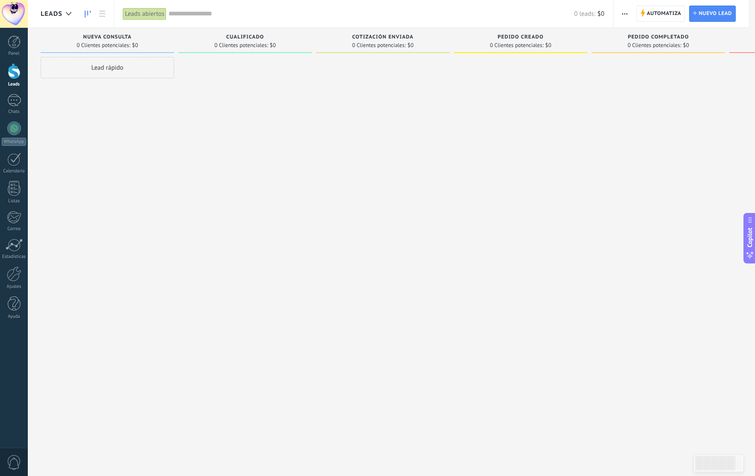
click at [625, 15] on span "button" at bounding box center [625, 14] width 6 height 16
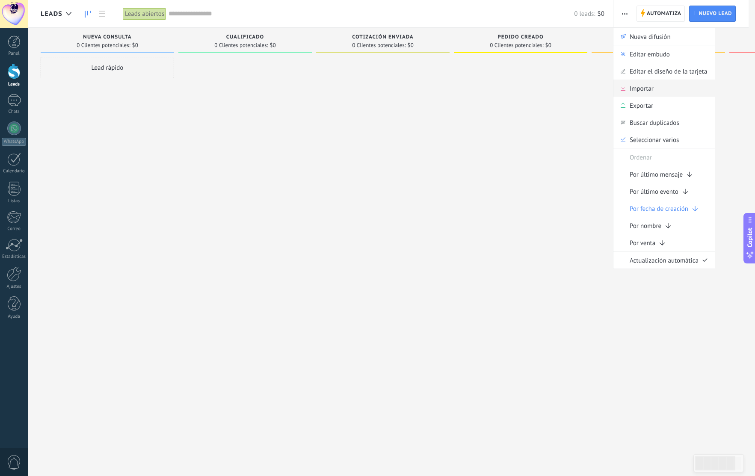
click at [663, 85] on div "Importar" at bounding box center [663, 88] width 101 height 17
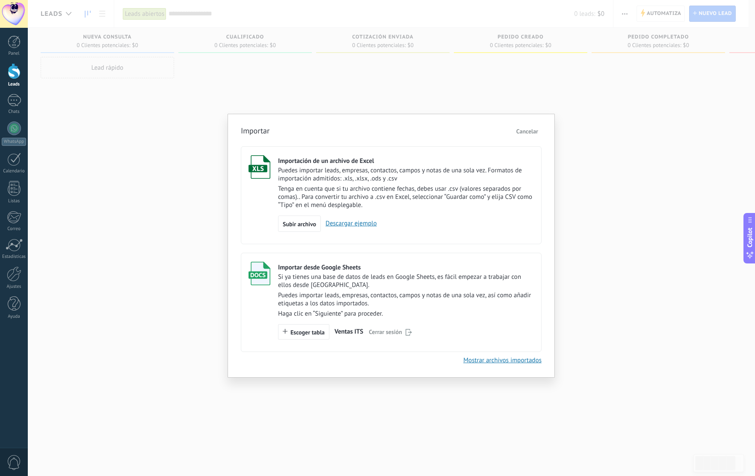
click at [357, 223] on link "Descargar ejemplo" at bounding box center [349, 223] width 56 height 8
click at [470, 424] on div "Importar Cancelar Importación de un archivo de Excel Puedes importar leads, emp…" at bounding box center [391, 238] width 727 height 476
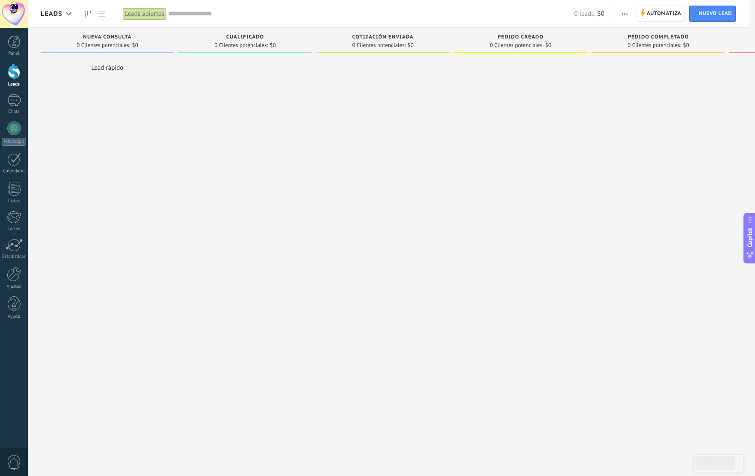
click at [627, 12] on span "button" at bounding box center [625, 14] width 6 height 16
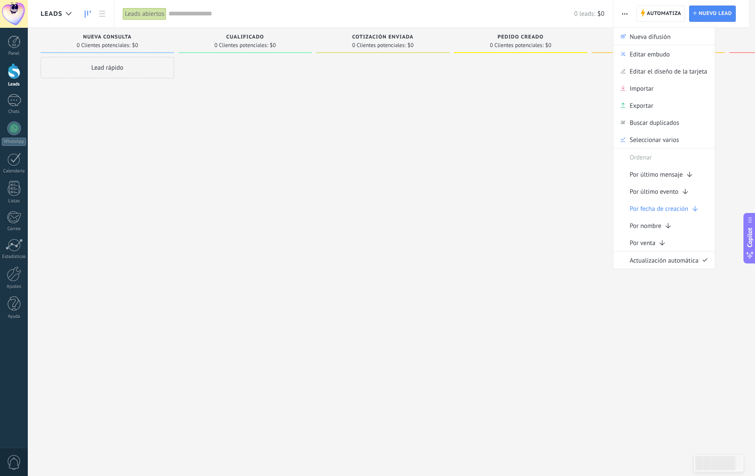
click at [107, 142] on div "Lead rápido" at bounding box center [107, 239] width 133 height 364
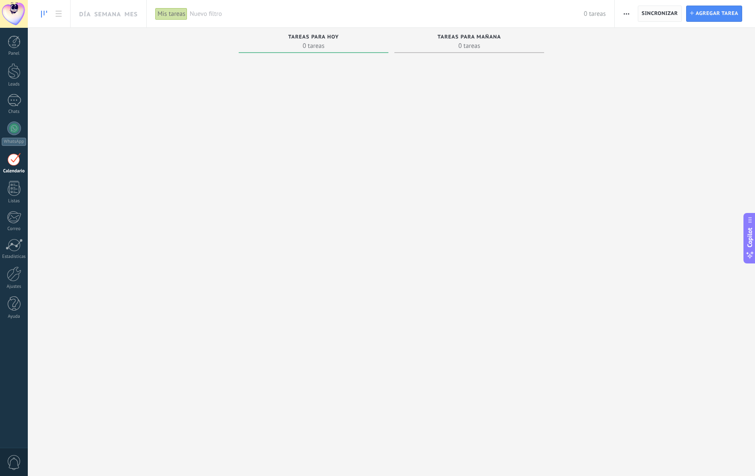
click at [659, 12] on span "Sincronizar" at bounding box center [659, 13] width 36 height 5
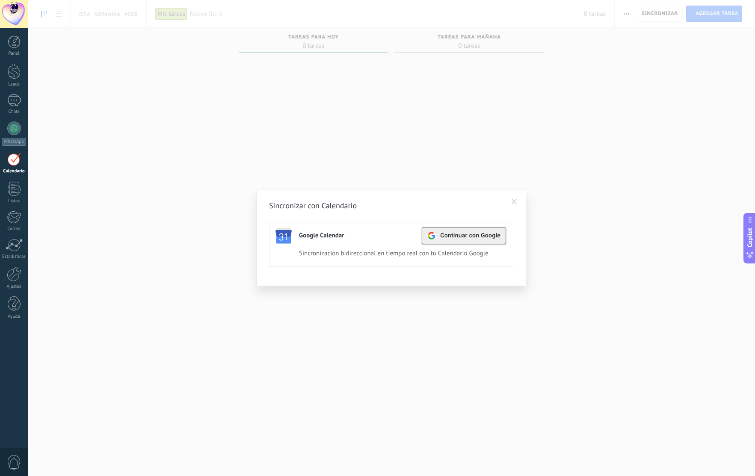
click at [459, 242] on div "Continuar con Google" at bounding box center [463, 235] width 73 height 16
click at [514, 201] on span at bounding box center [514, 202] width 6 height 6
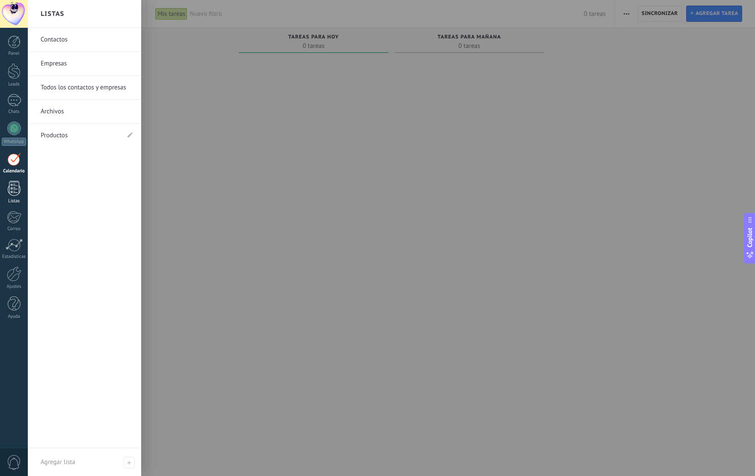
click at [13, 190] on div at bounding box center [14, 188] width 13 height 15
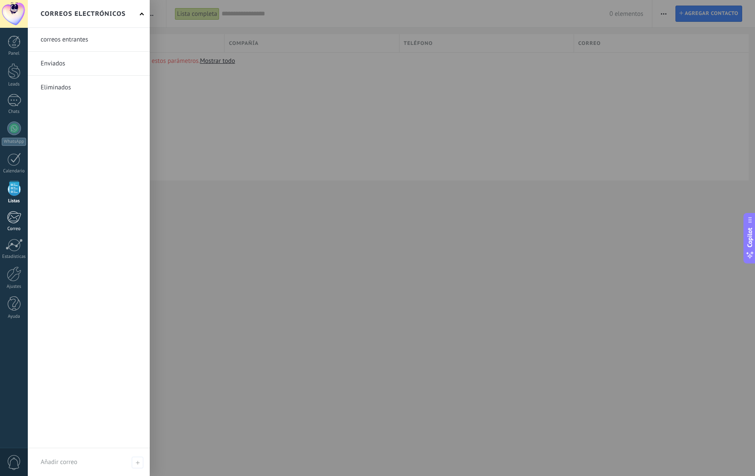
click at [15, 218] on div at bounding box center [14, 217] width 14 height 13
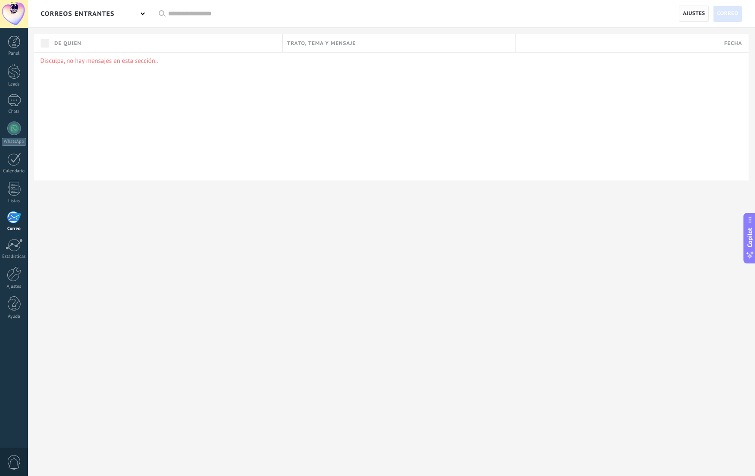
click at [691, 16] on span "Ajustes" at bounding box center [693, 13] width 22 height 15
